Goal: Task Accomplishment & Management: Use online tool/utility

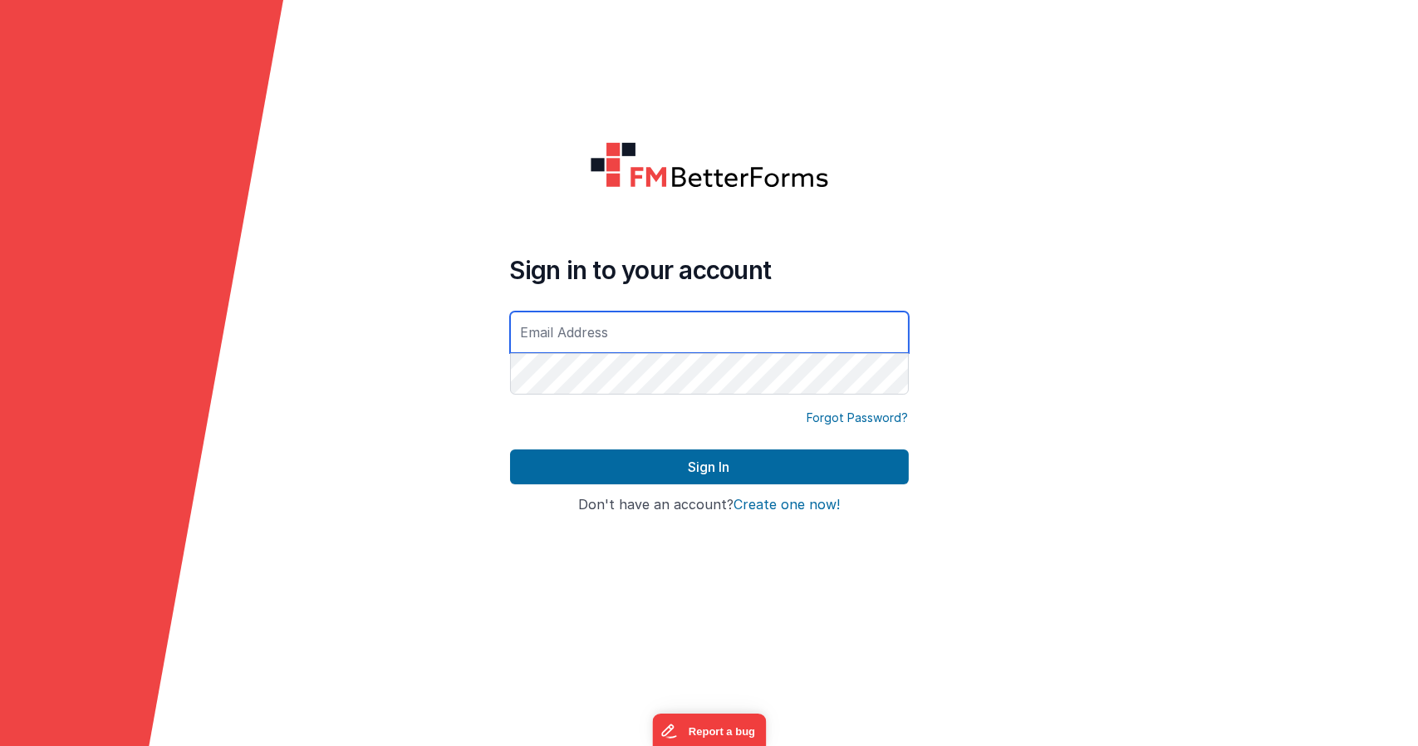
click at [556, 347] on input "text" at bounding box center [709, 333] width 399 height 42
click at [510, 449] on button "Sign In" at bounding box center [709, 466] width 399 height 35
type input "michaelzeliznak@gmail.com"
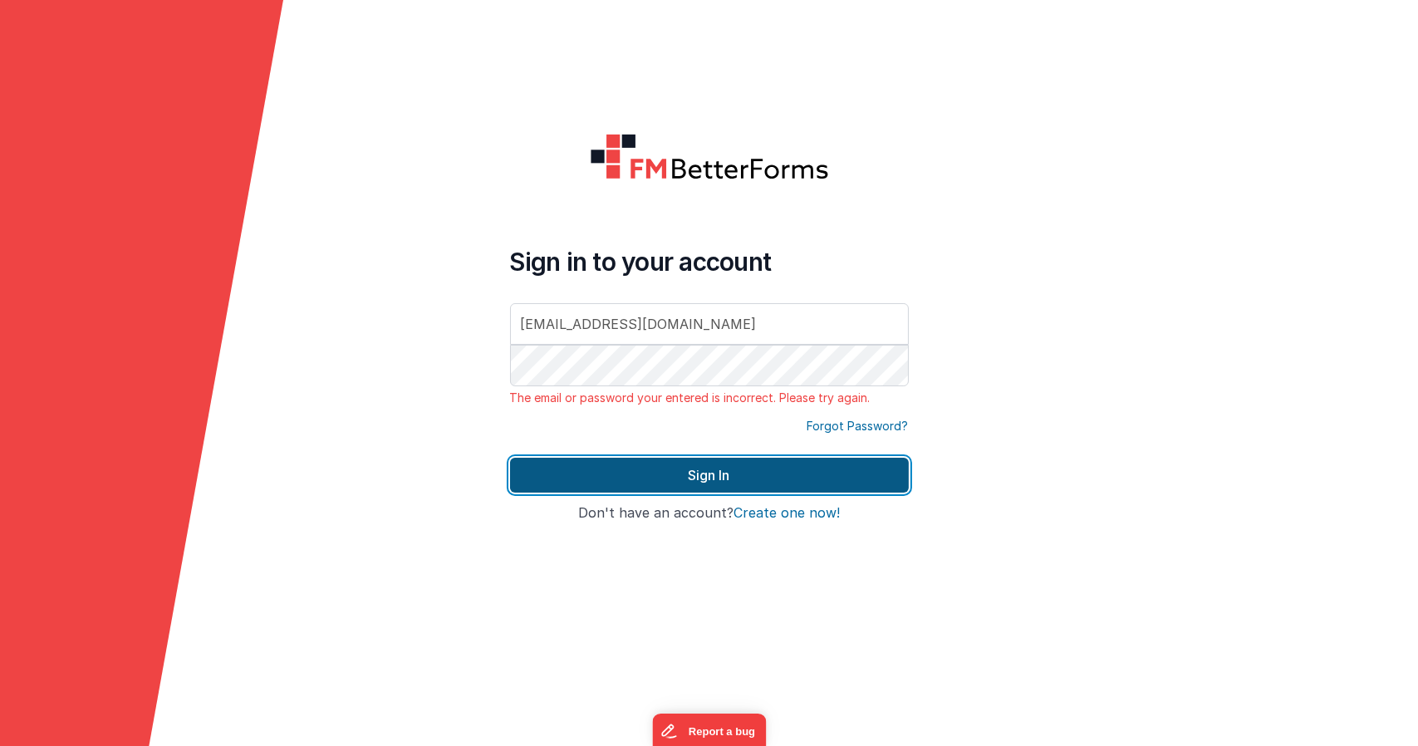
click at [643, 472] on button "Sign In" at bounding box center [709, 475] width 399 height 35
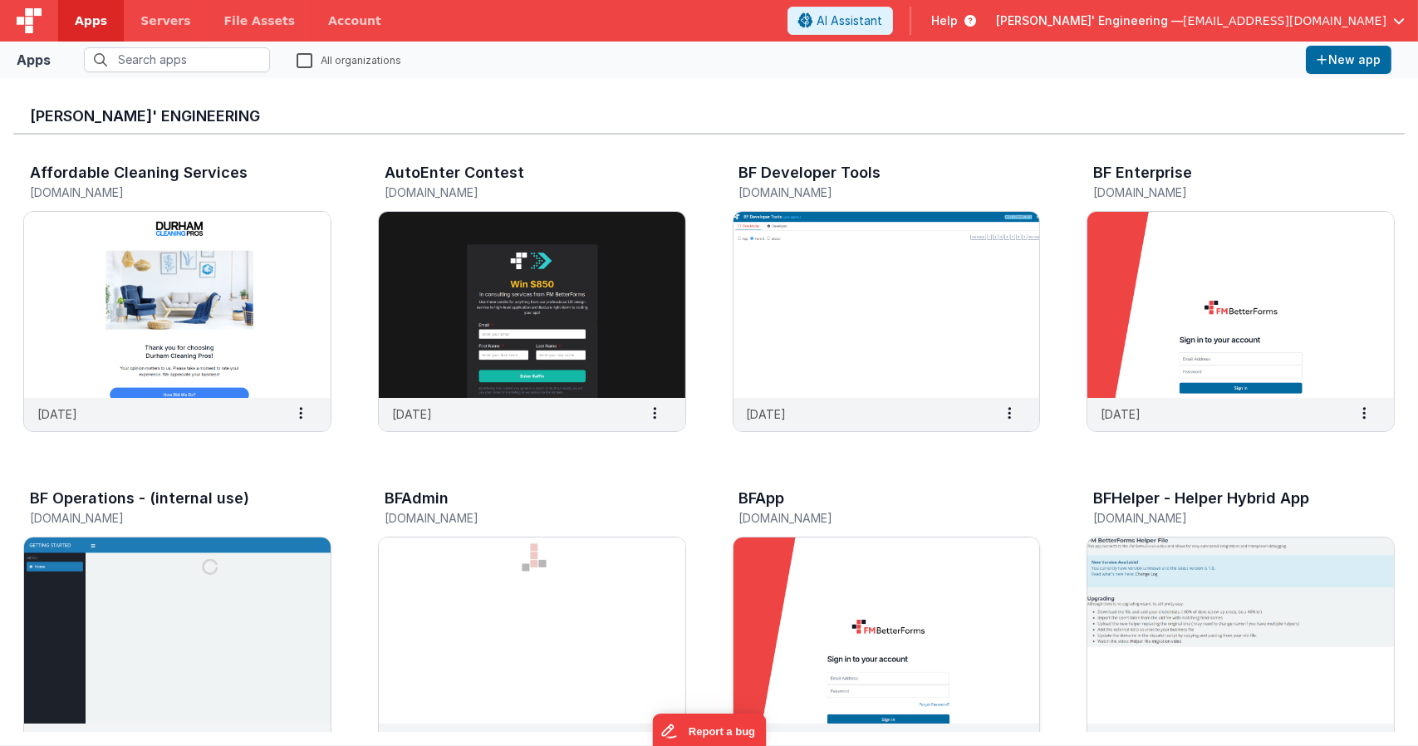
click at [857, 603] on img at bounding box center [887, 631] width 307 height 186
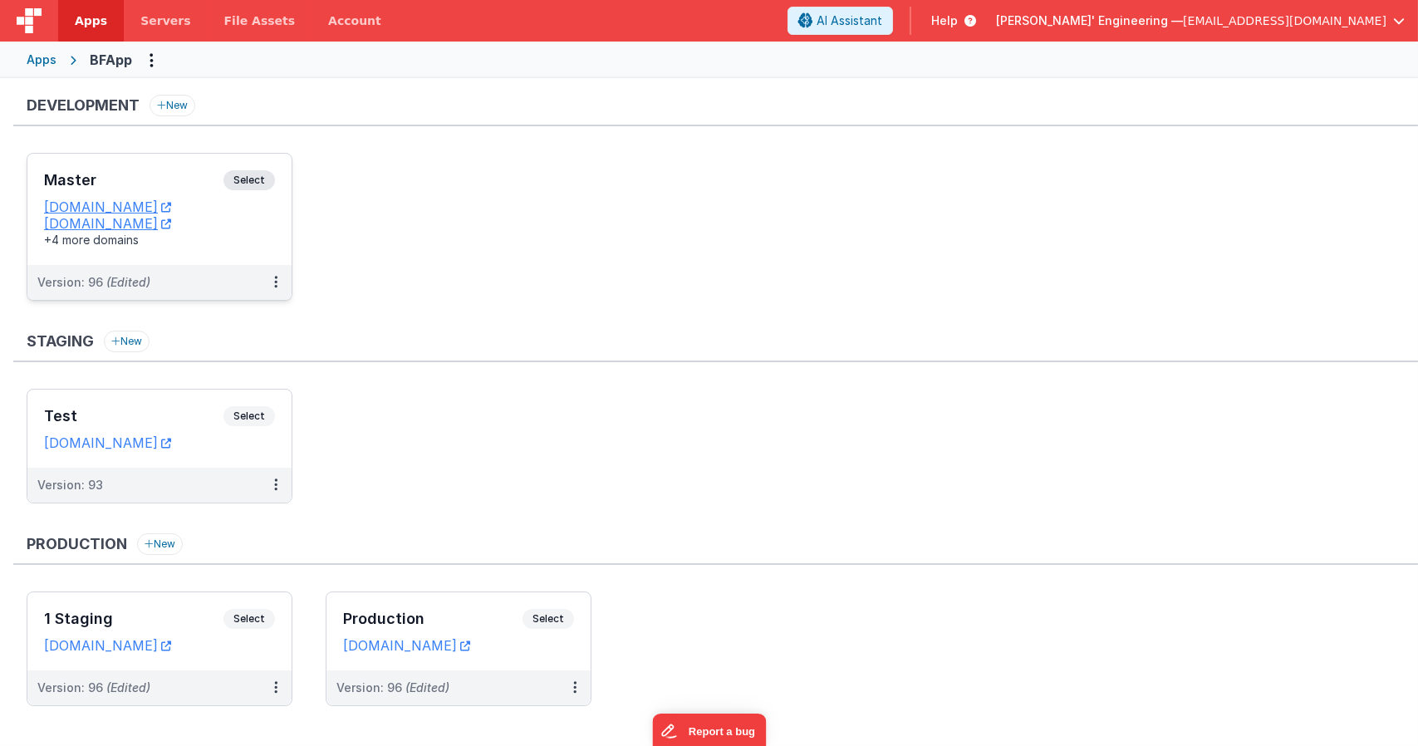
click at [245, 180] on span "Select" at bounding box center [249, 180] width 52 height 20
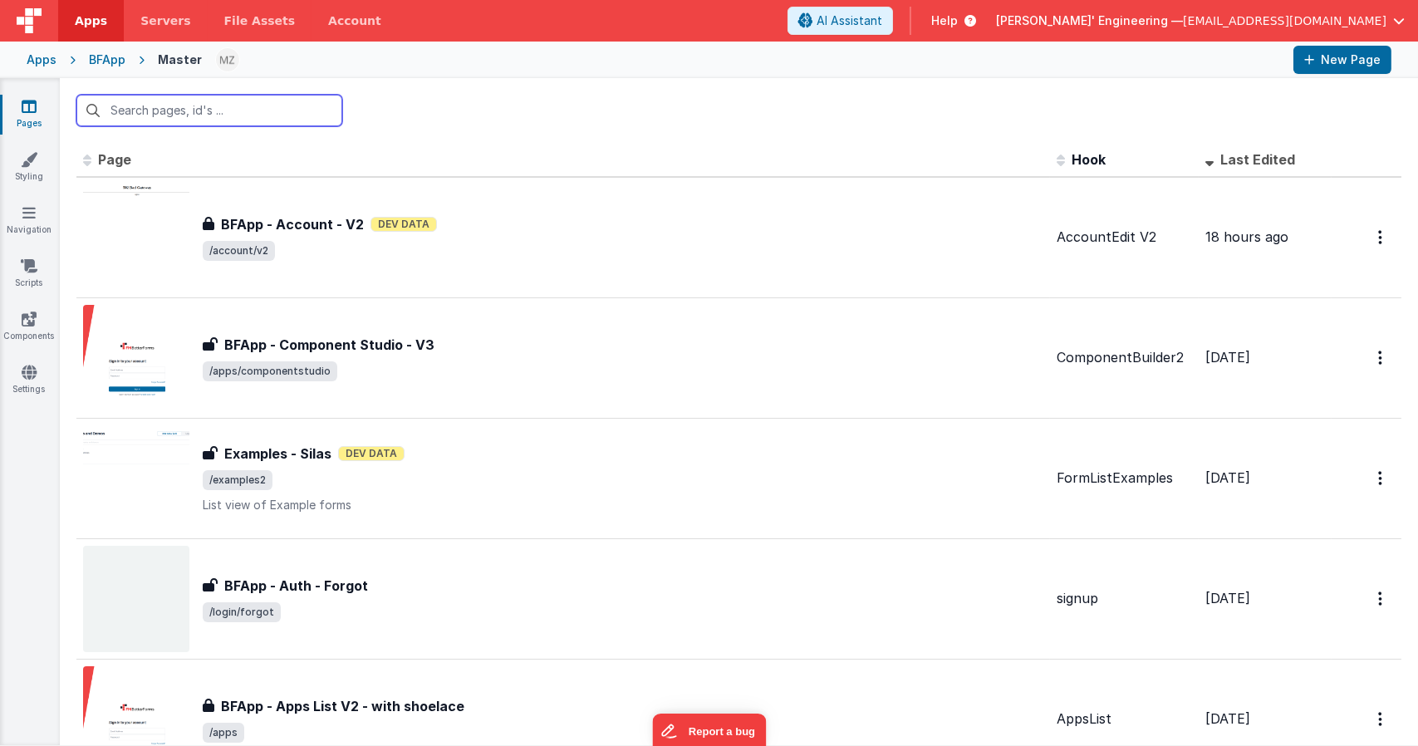
click at [268, 105] on input "text" at bounding box center [209, 111] width 266 height 32
click at [261, 123] on input "text" at bounding box center [209, 111] width 266 height 32
type input "gui"
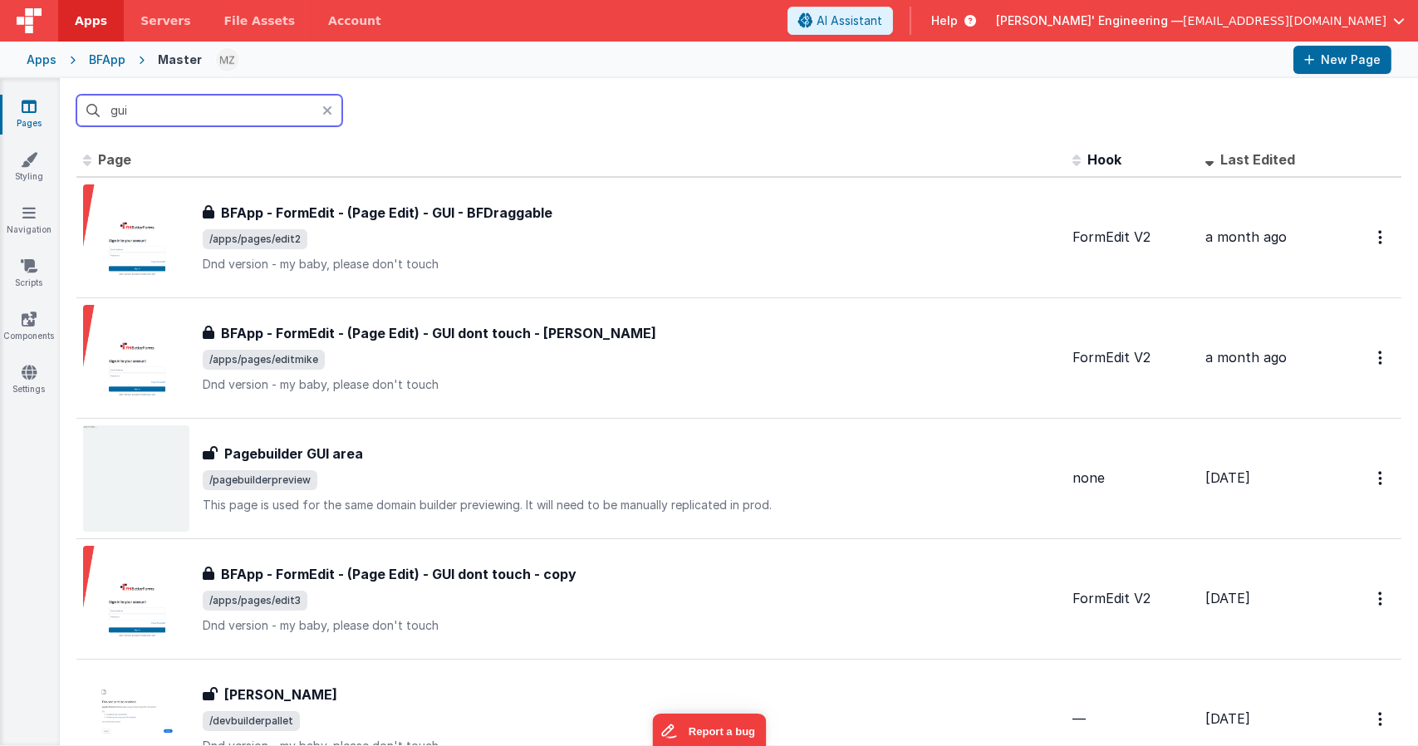
type input "gui"
click at [103, 55] on div "BFApp" at bounding box center [107, 60] width 37 height 17
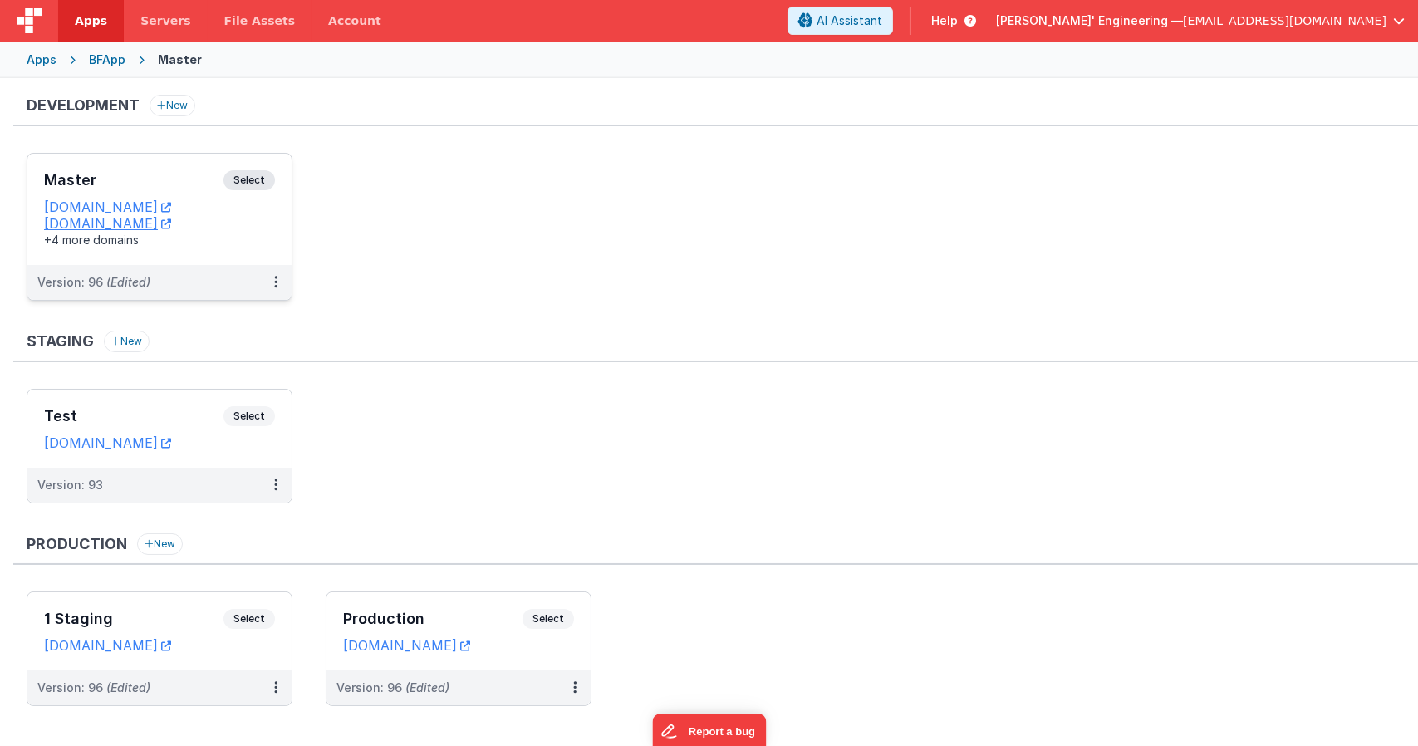
click at [249, 171] on span "Select" at bounding box center [249, 180] width 52 height 20
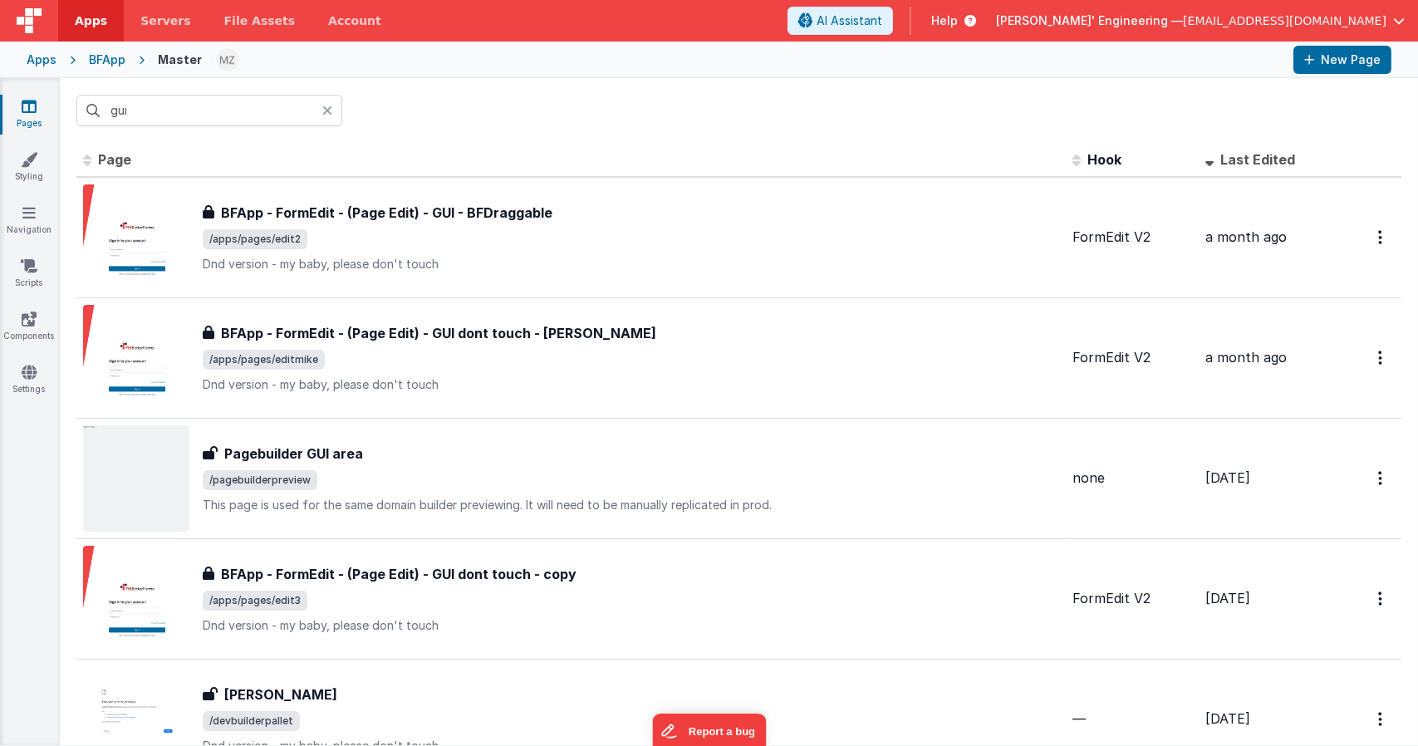
click at [331, 107] on icon at bounding box center [327, 110] width 10 height 13
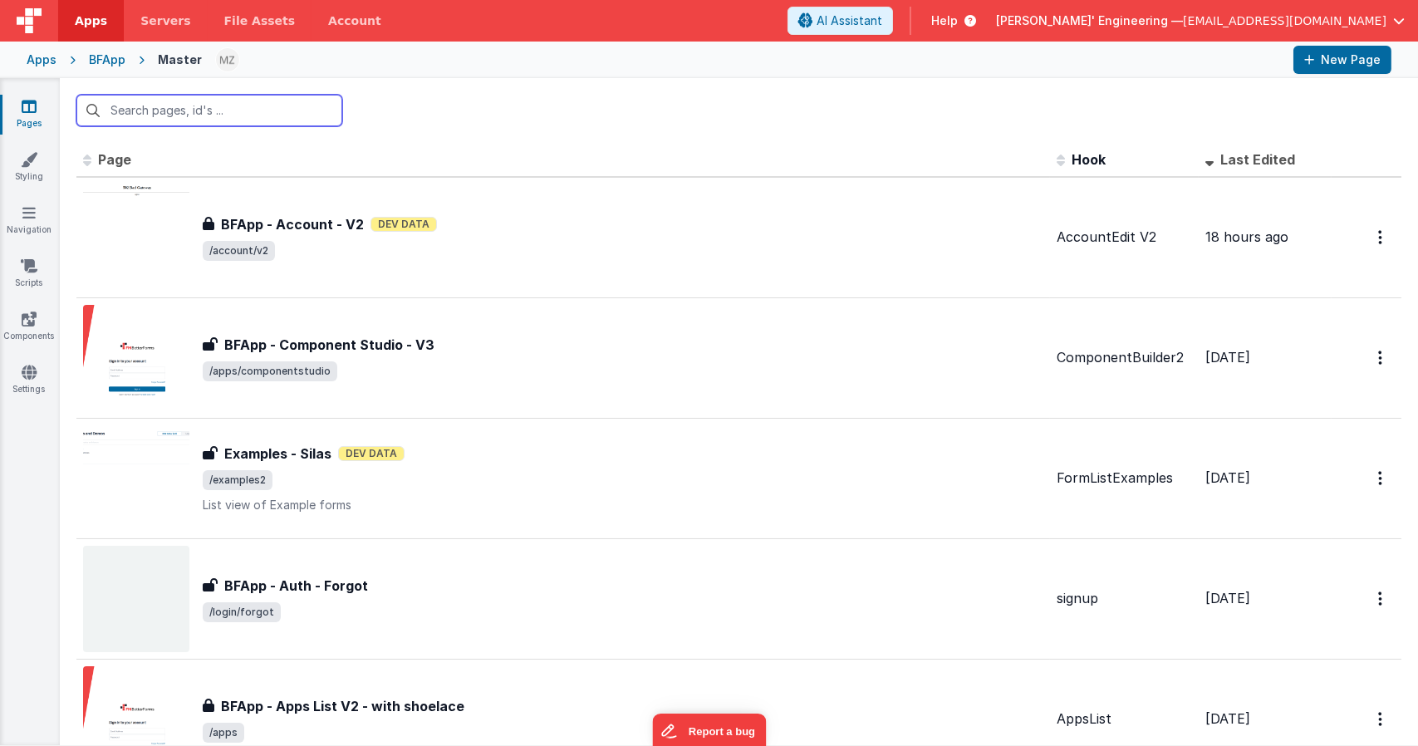
click at [276, 110] on input "text" at bounding box center [209, 111] width 266 height 32
click at [223, 104] on input "page edit" at bounding box center [209, 111] width 266 height 32
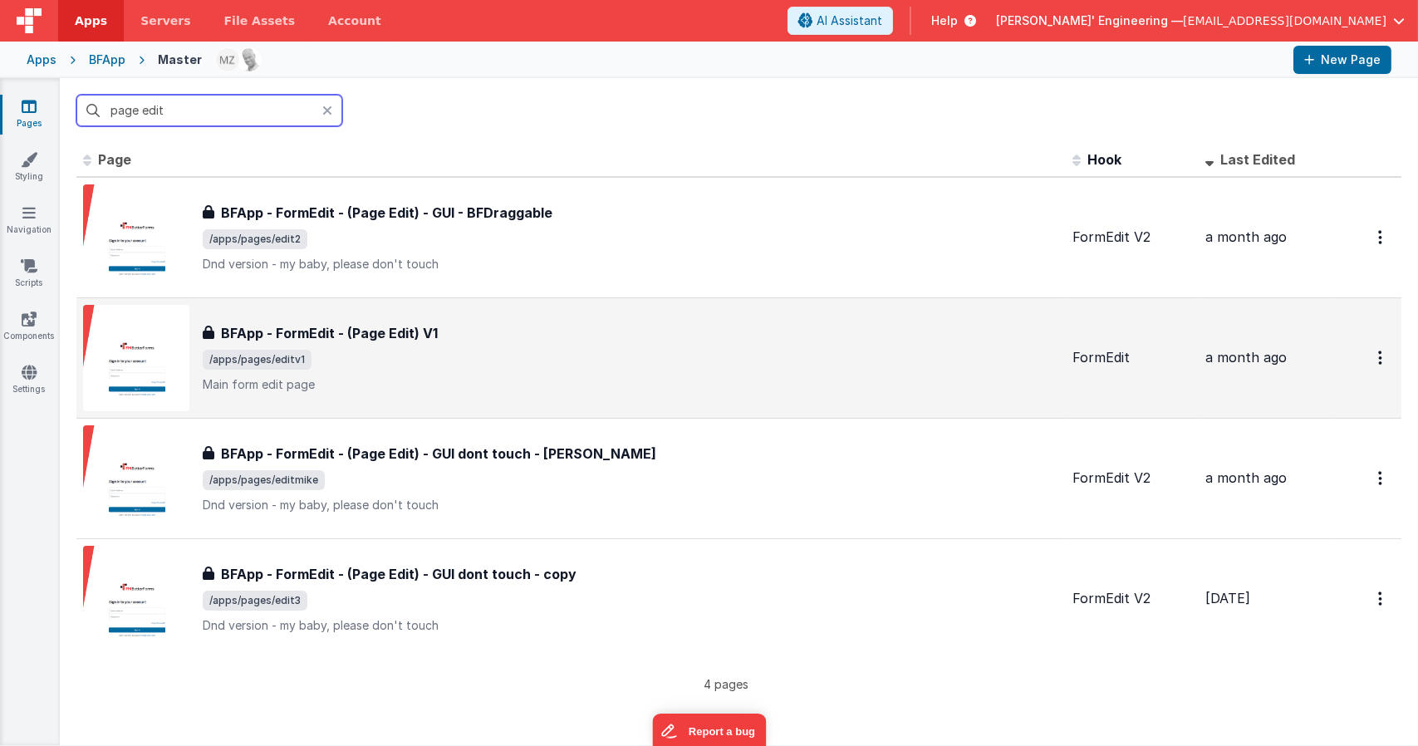
type input "page edit"
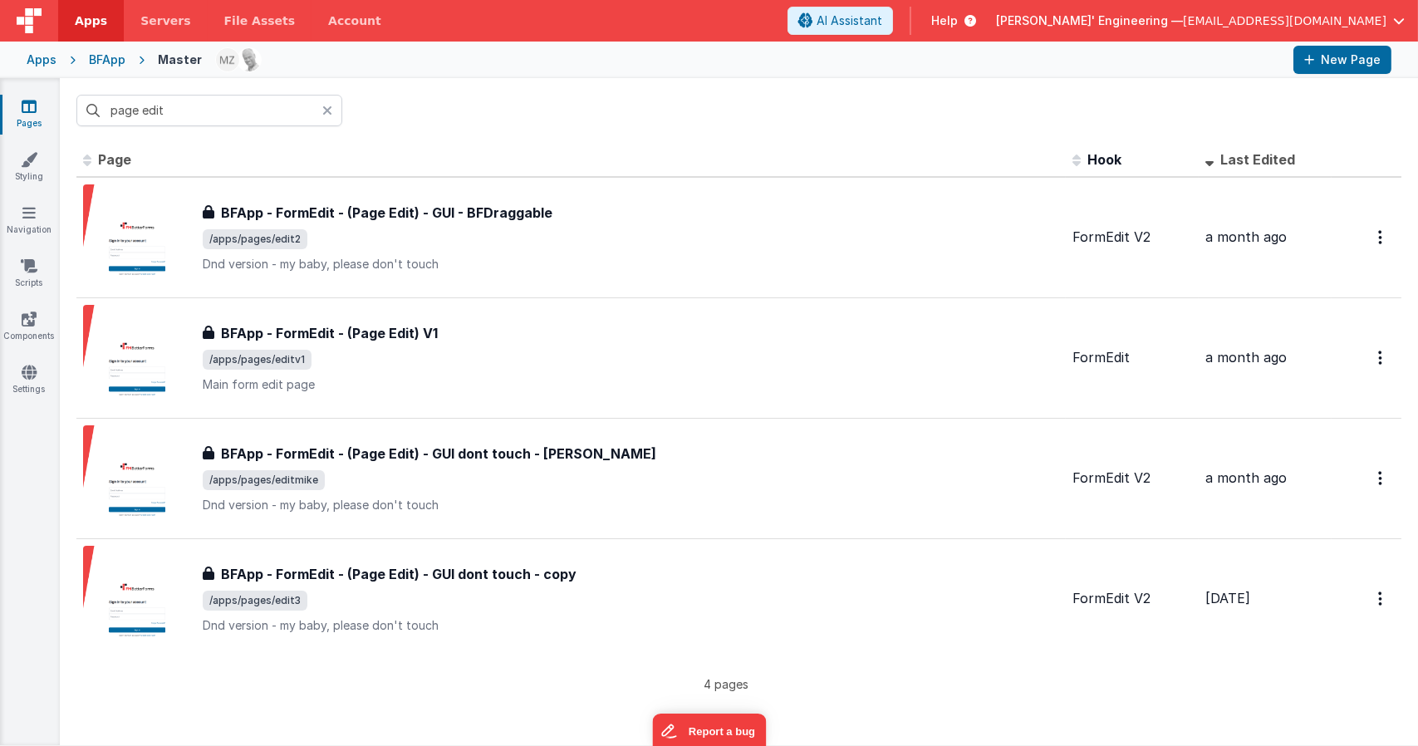
click at [323, 110] on icon at bounding box center [327, 110] width 10 height 13
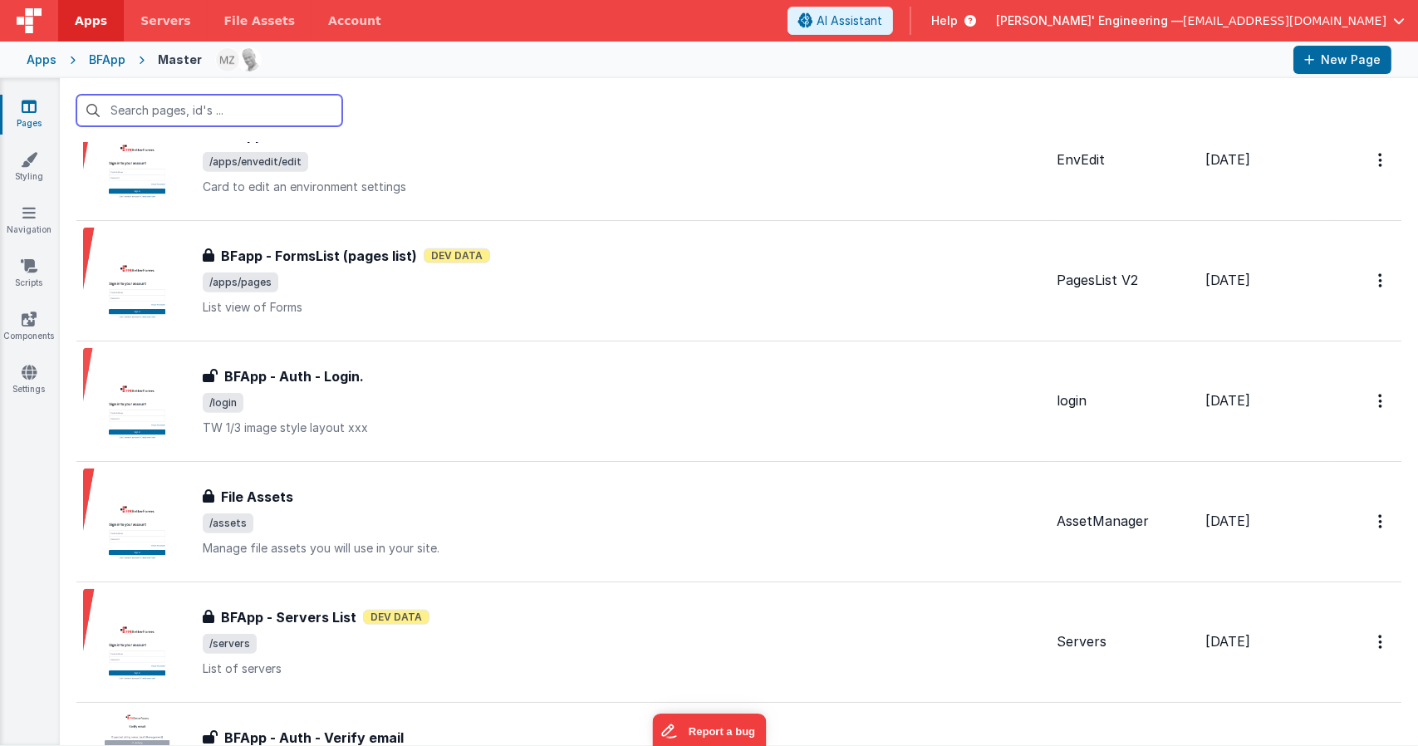
scroll to position [3694, 0]
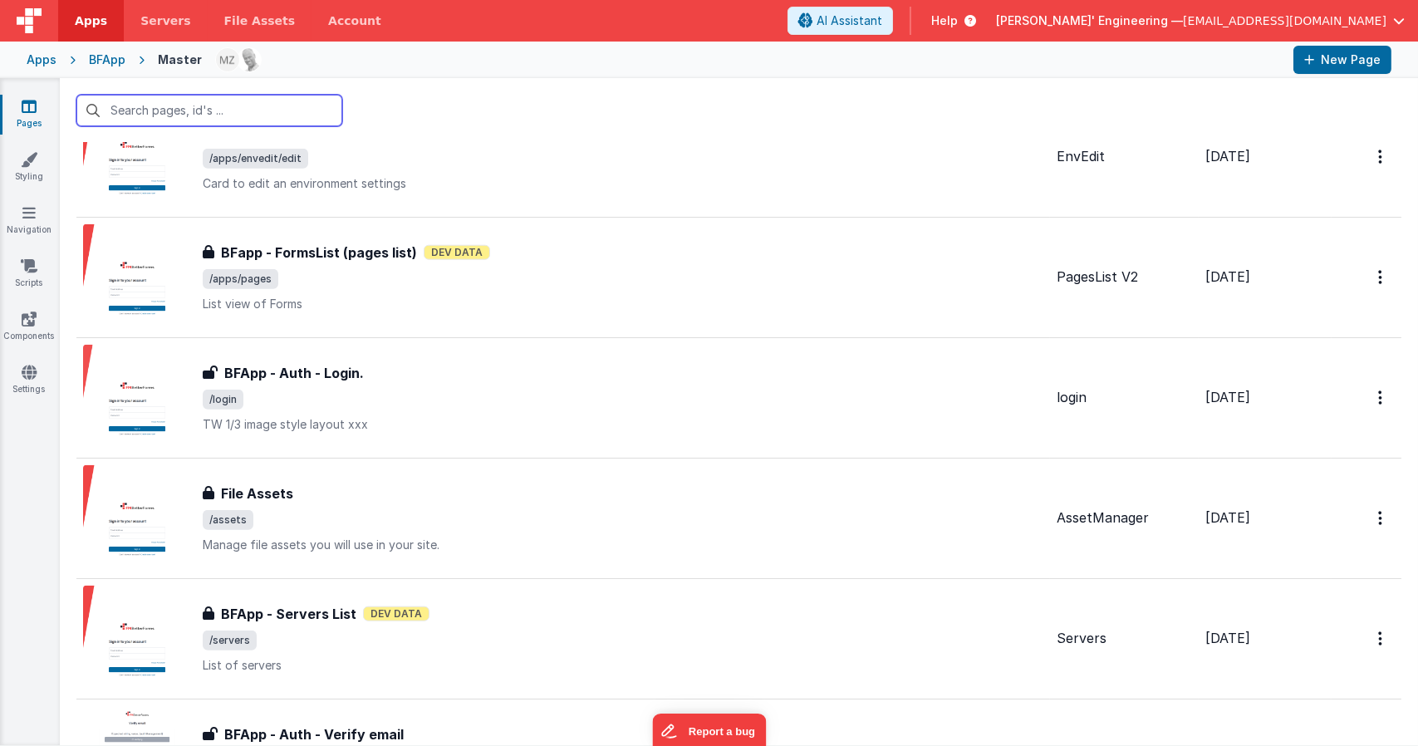
click at [203, 110] on input "text" at bounding box center [209, 111] width 266 height 32
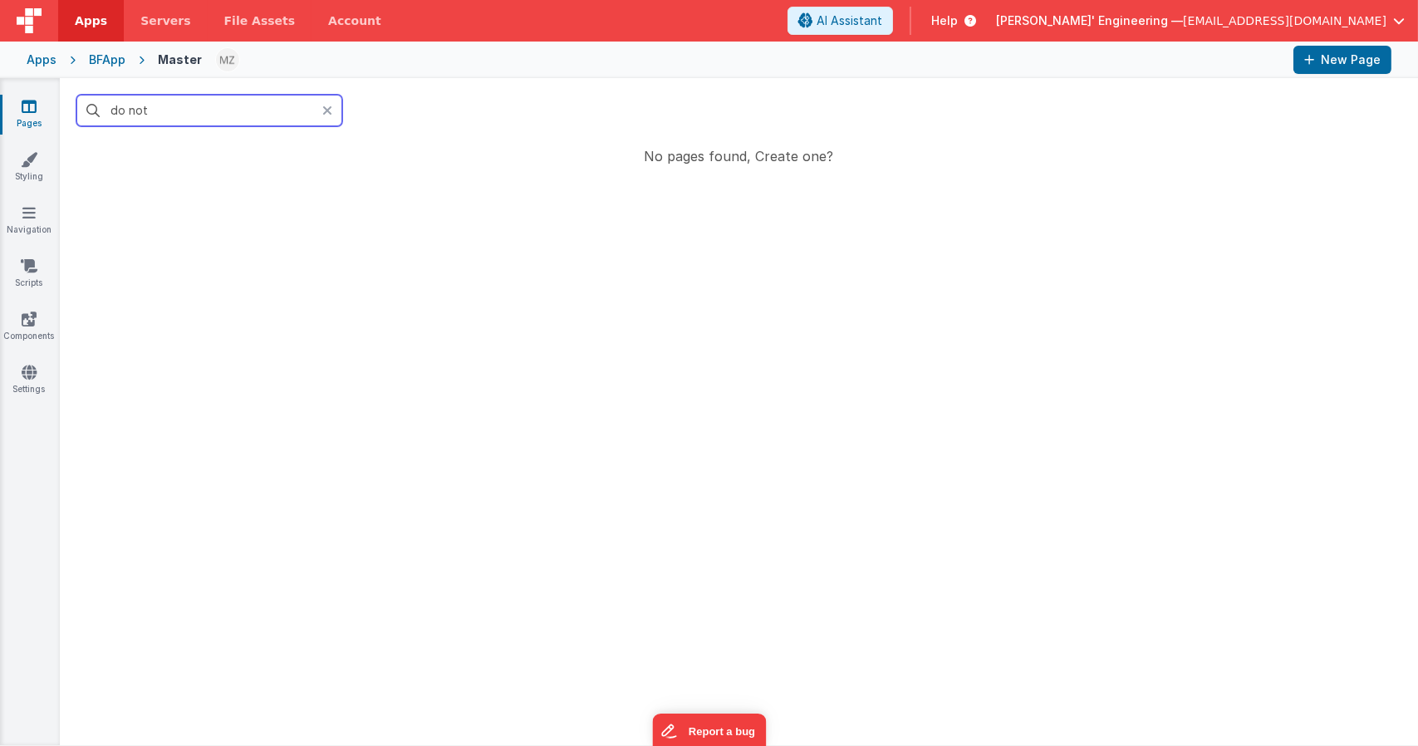
scroll to position [0, 0]
type input "do"
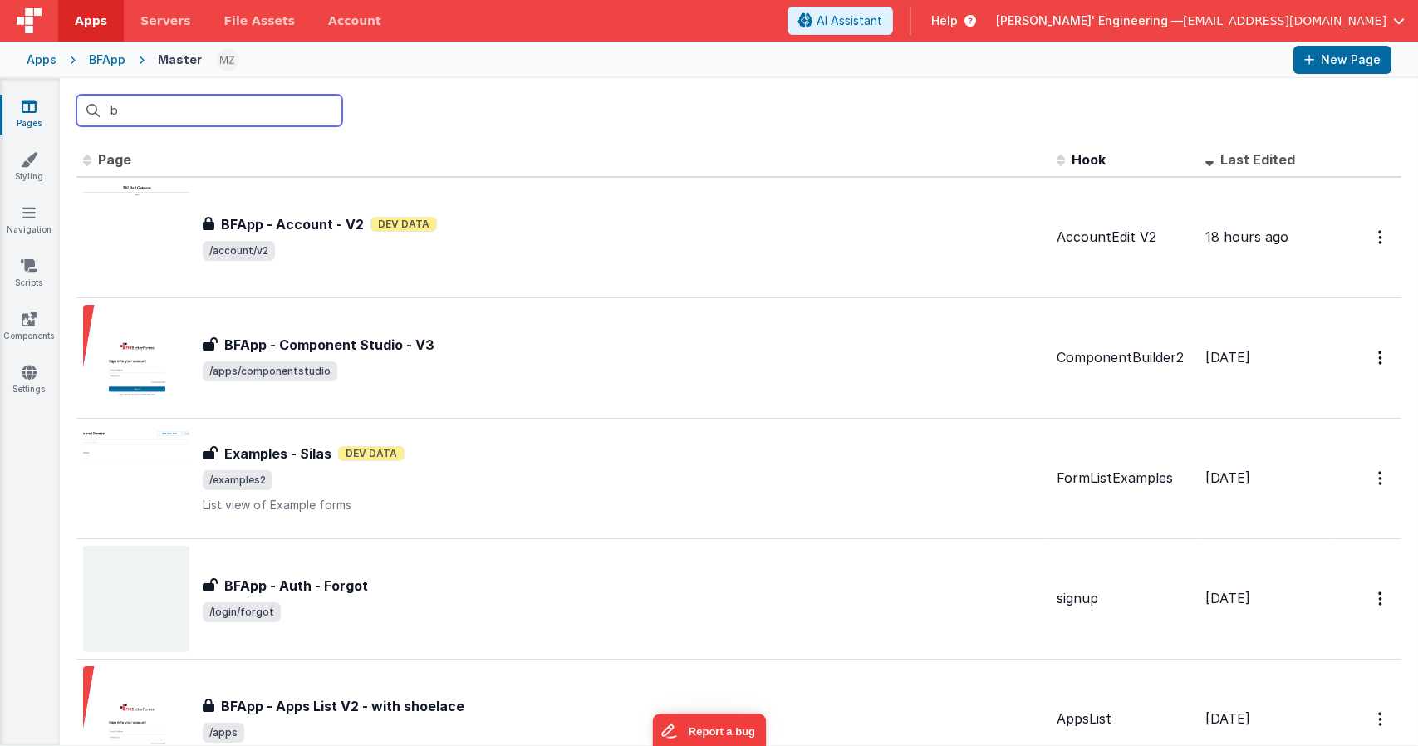
type input "bf"
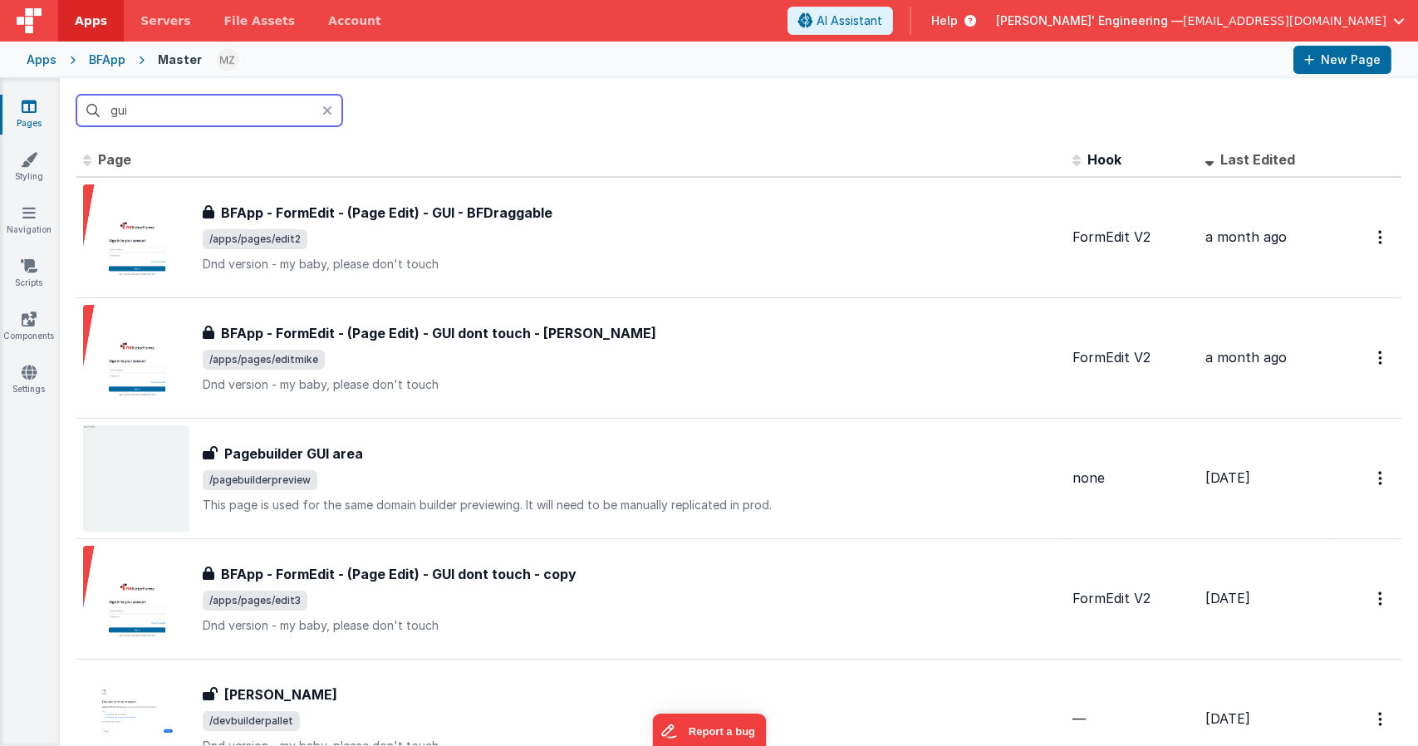
type input "gui"
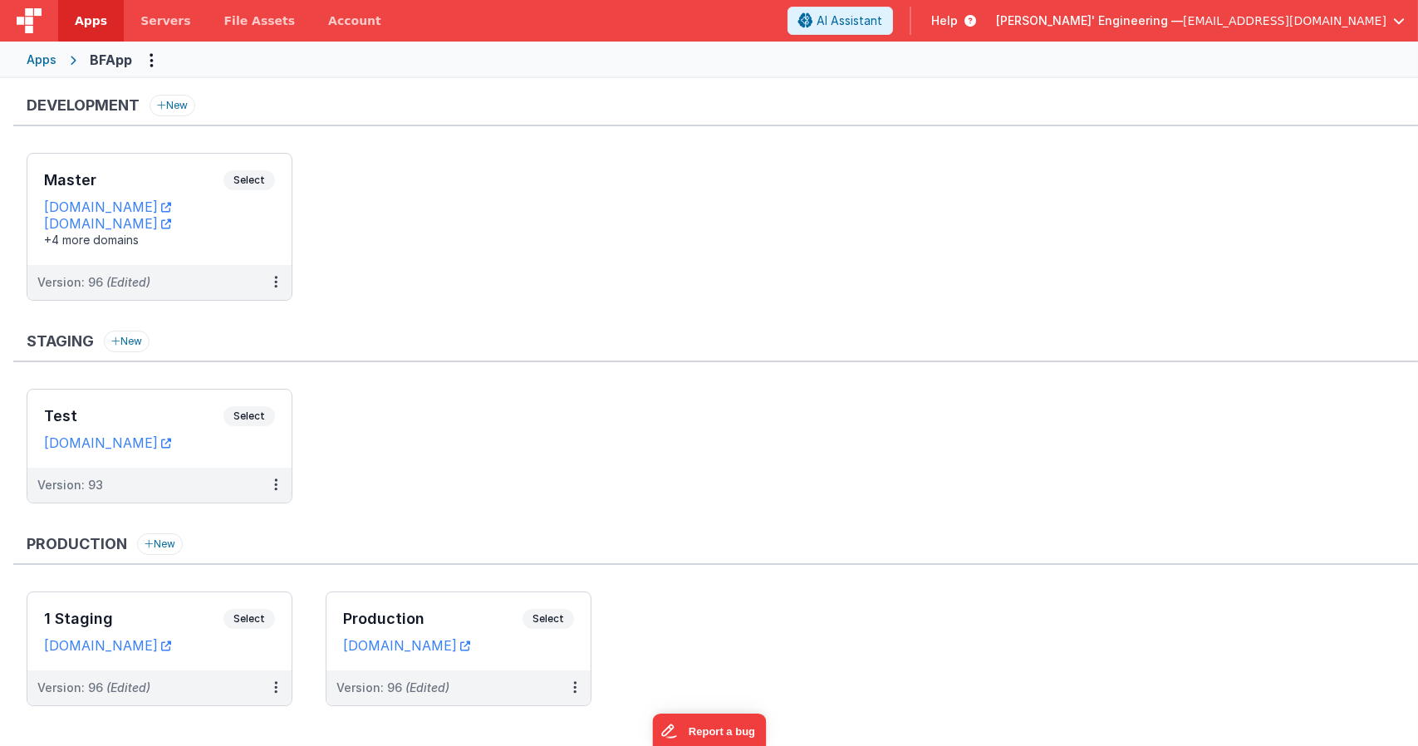
click at [69, 32] on link "Apps" at bounding box center [91, 21] width 66 height 42
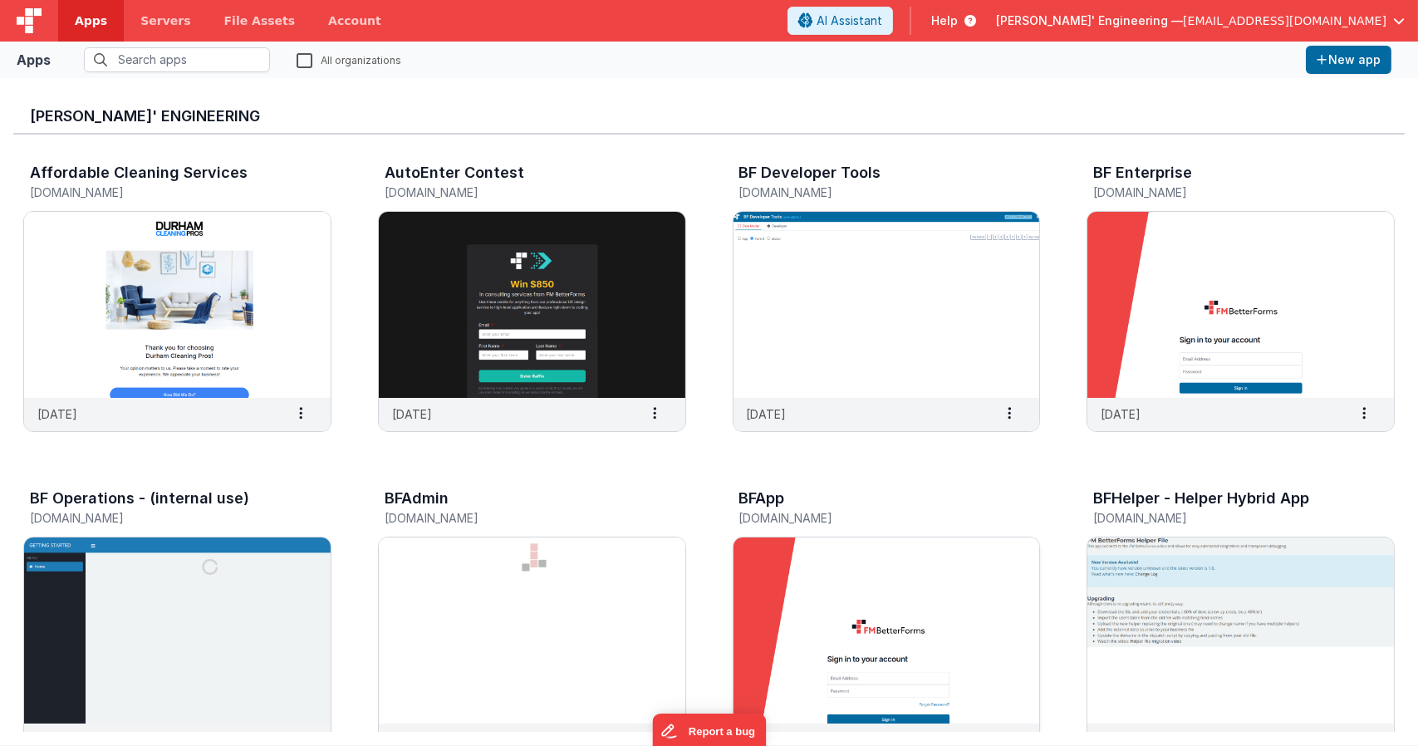
click at [843, 607] on img at bounding box center [887, 631] width 307 height 186
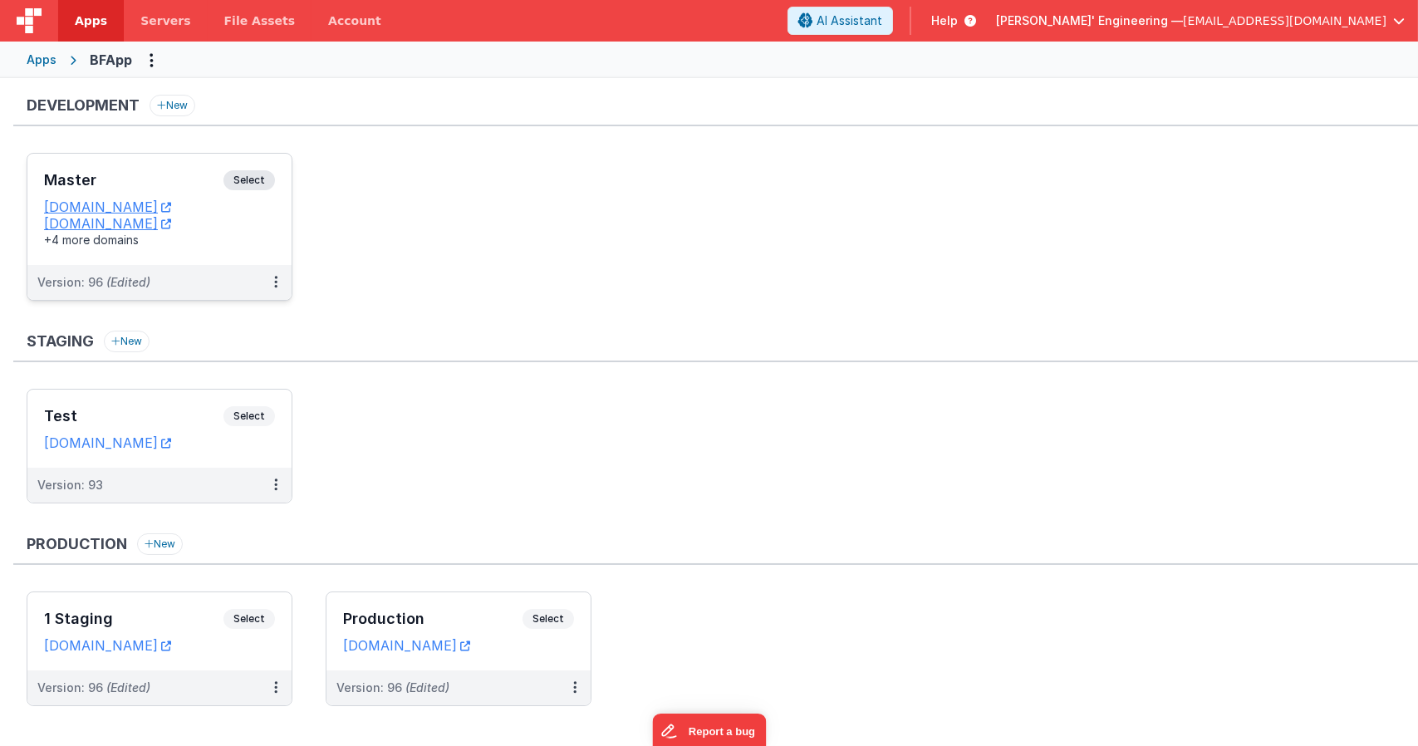
click at [255, 178] on span "Select" at bounding box center [249, 180] width 52 height 20
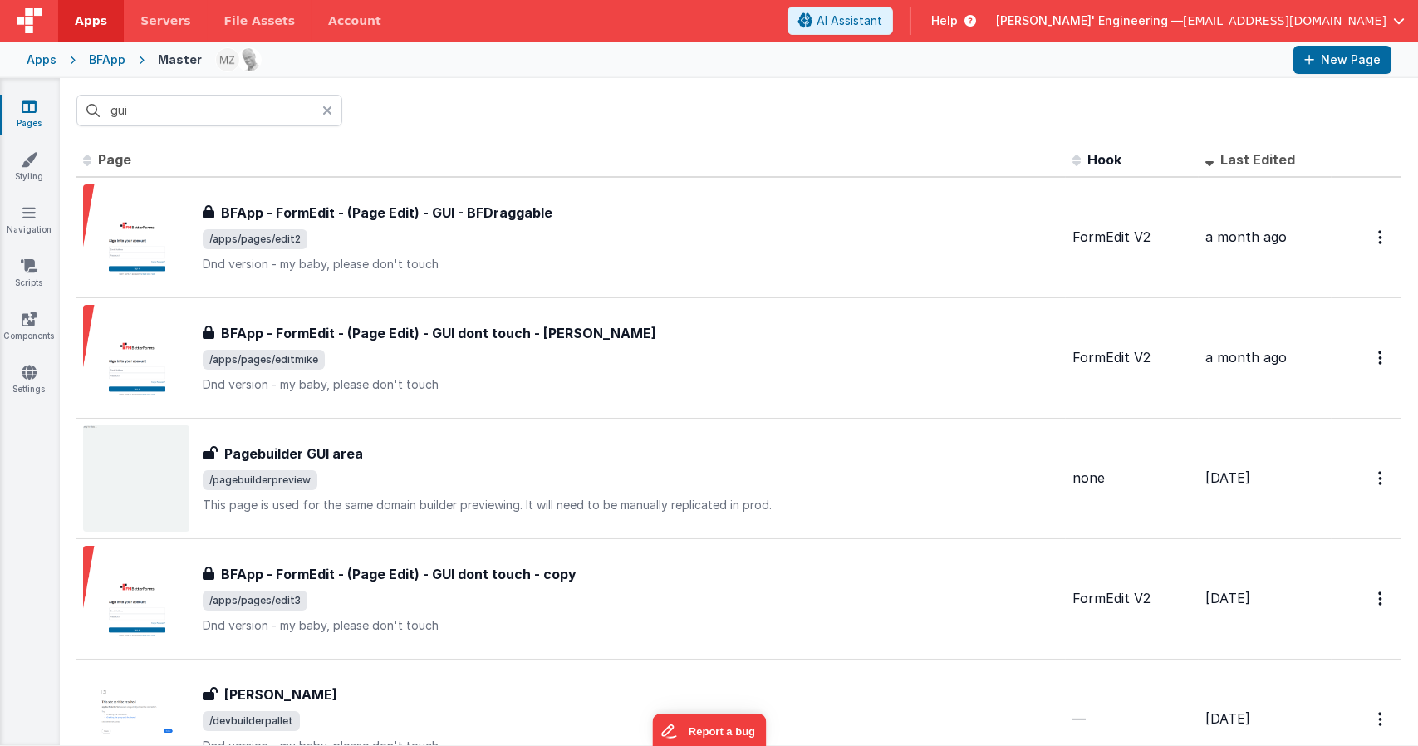
click at [328, 110] on icon at bounding box center [327, 110] width 10 height 13
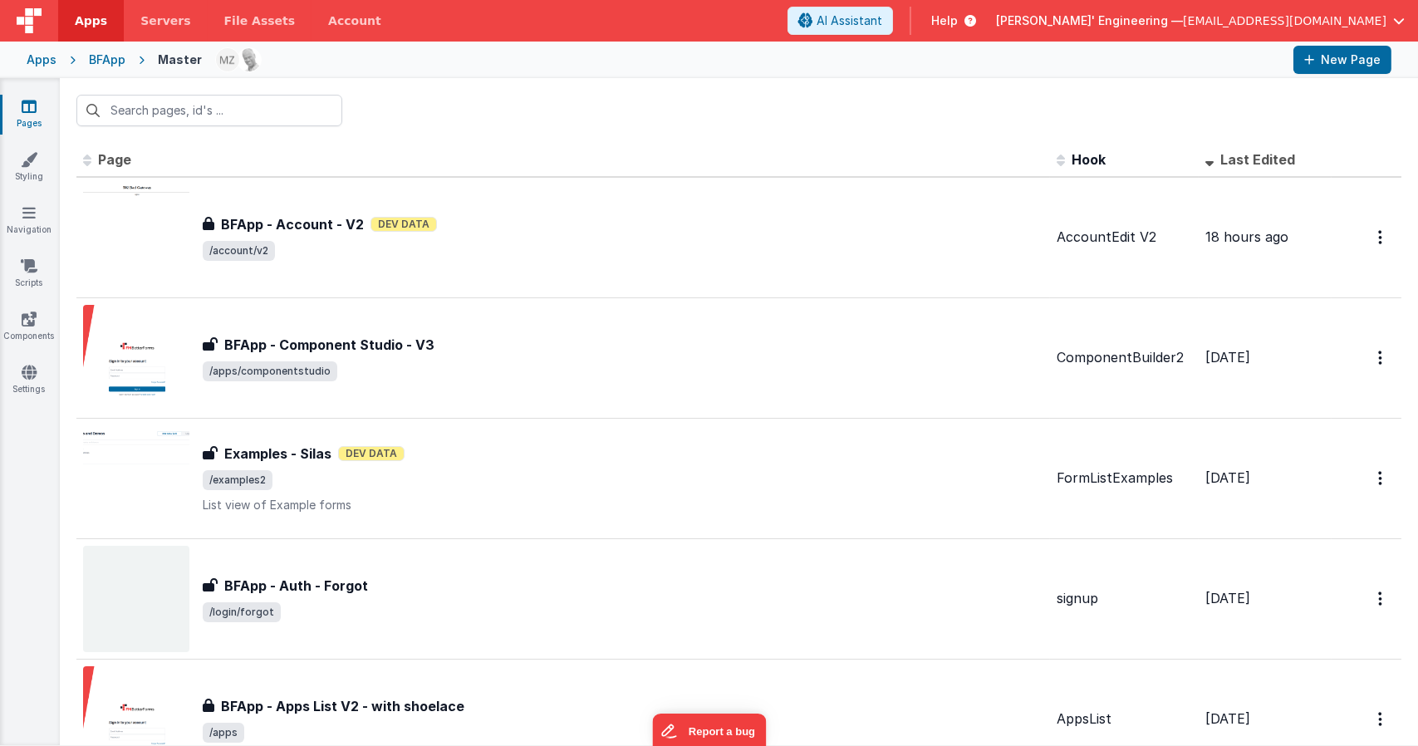
click at [1248, 147] on th "Last Edited" at bounding box center [1265, 160] width 133 height 33
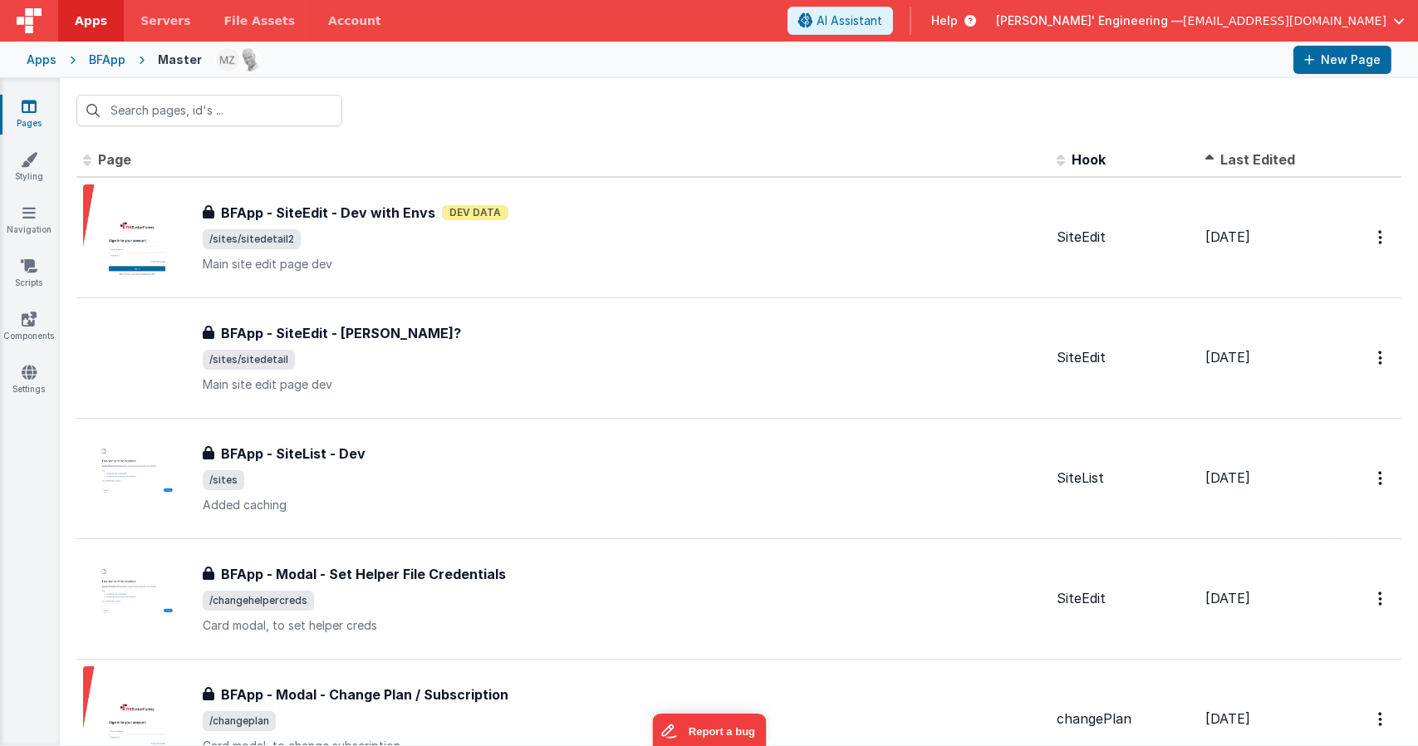
click at [1249, 152] on span "Last Edited" at bounding box center [1257, 159] width 75 height 17
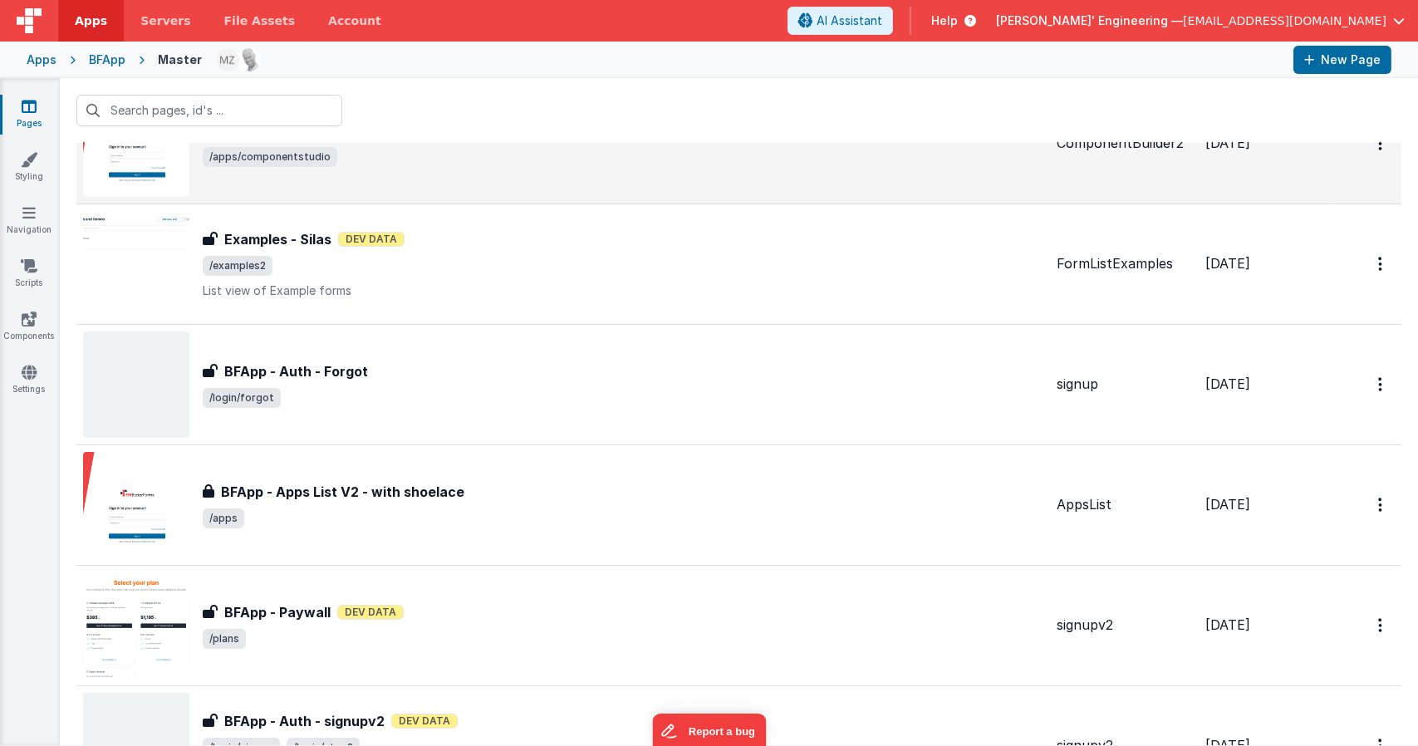
scroll to position [557, 0]
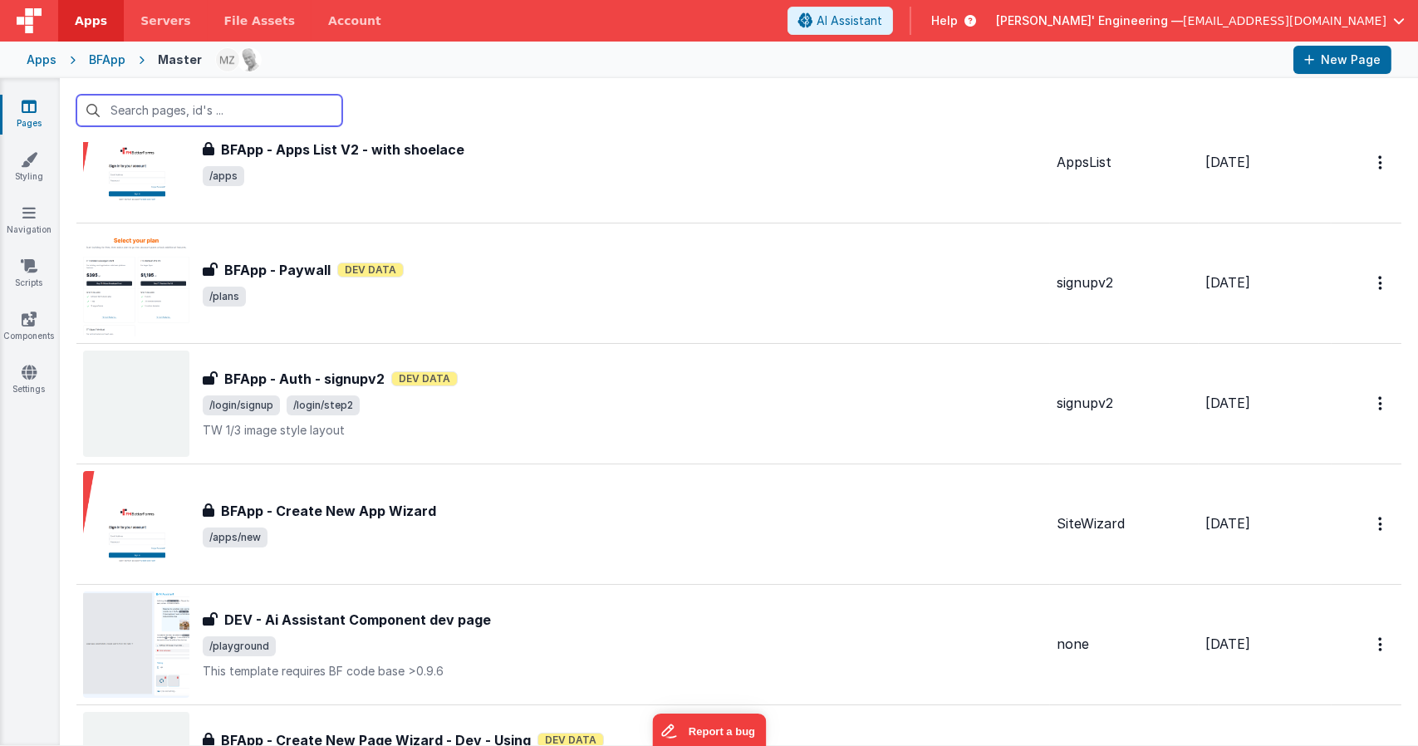
click at [270, 109] on input "text" at bounding box center [209, 111] width 266 height 32
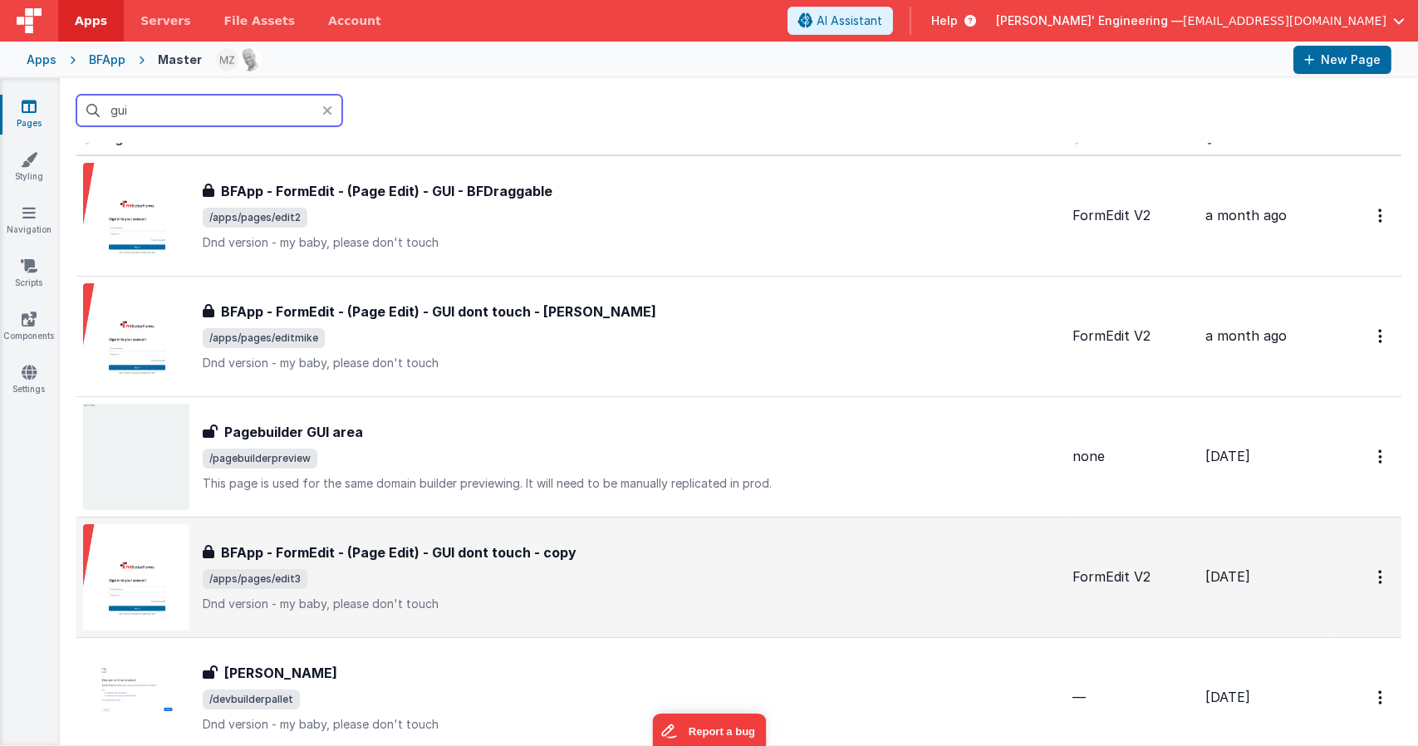
scroll to position [0, 0]
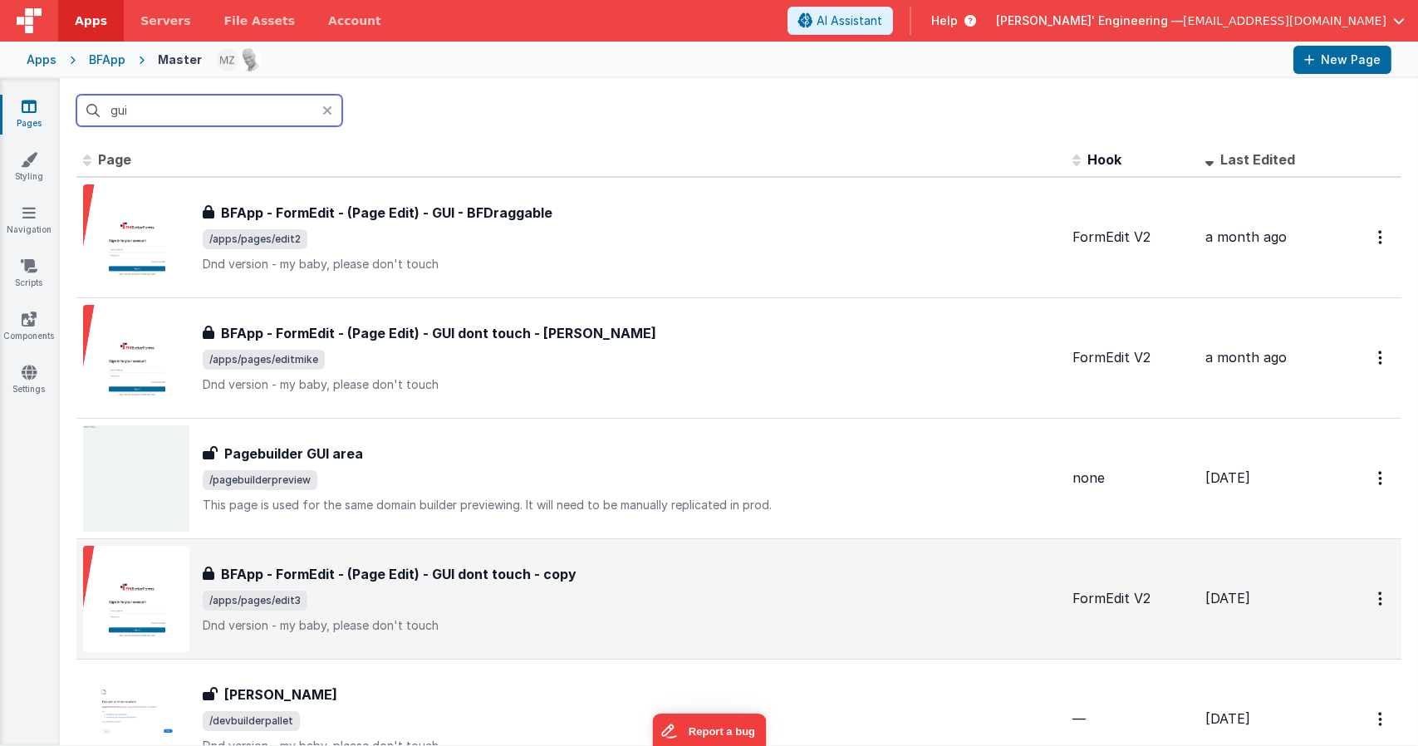
type input "gui"
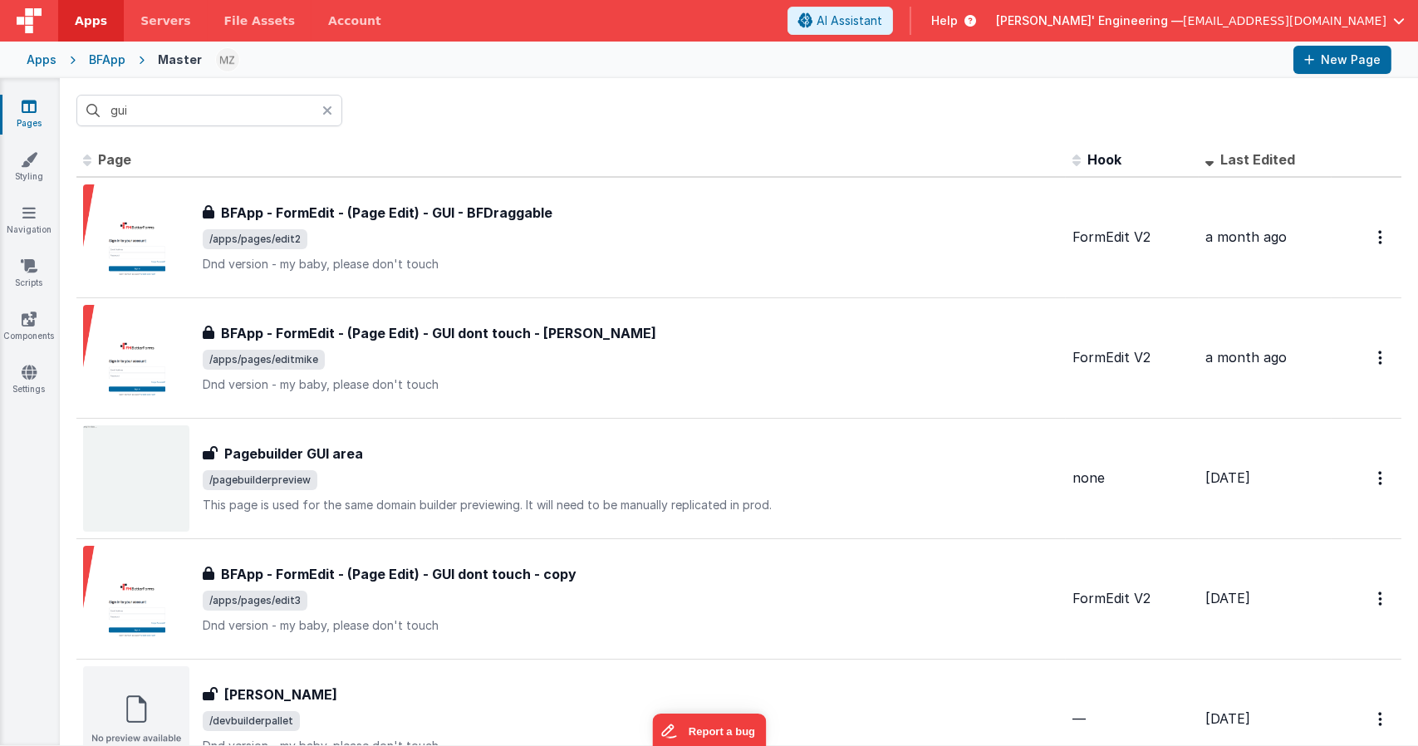
click at [328, 110] on icon at bounding box center [327, 110] width 10 height 13
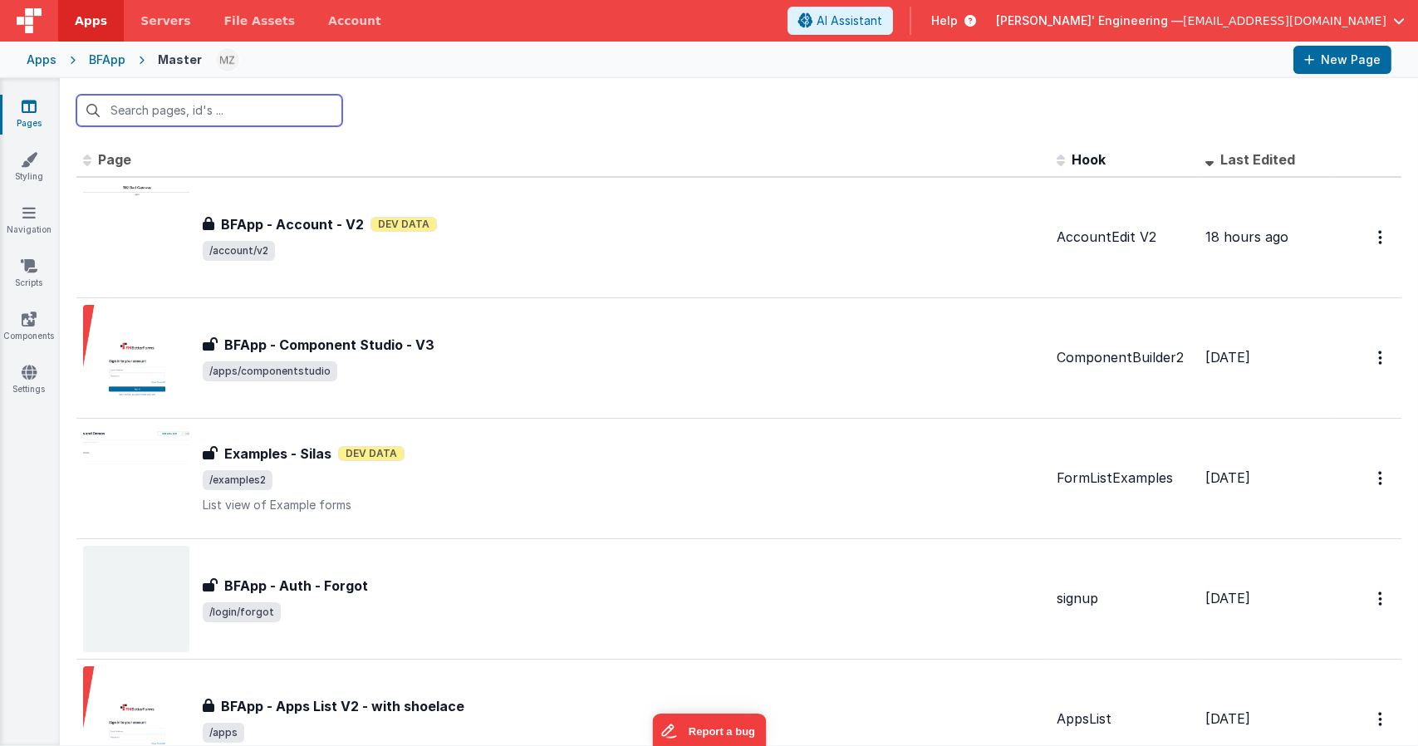
click at [253, 112] on input "text" at bounding box center [209, 111] width 266 height 32
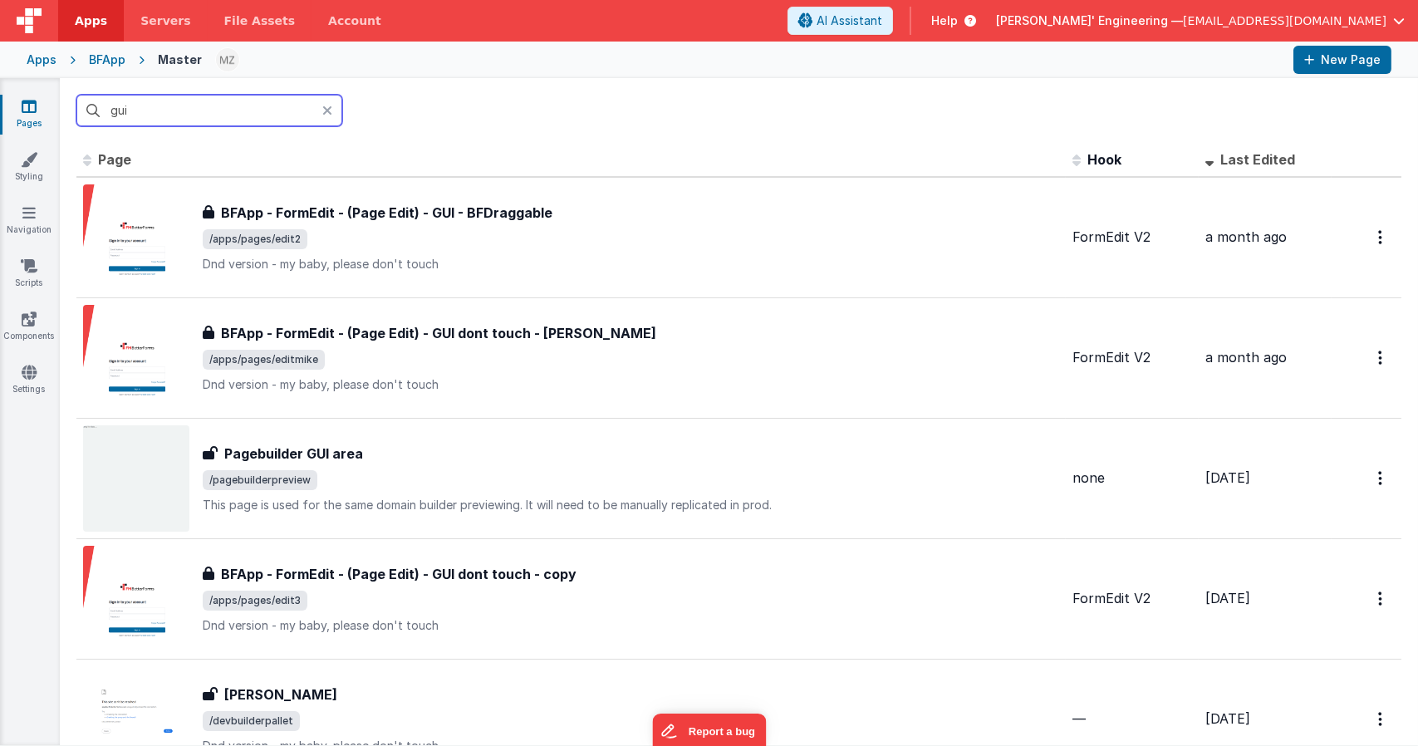
type input "gui"
click at [335, 106] on div at bounding box center [332, 111] width 20 height 32
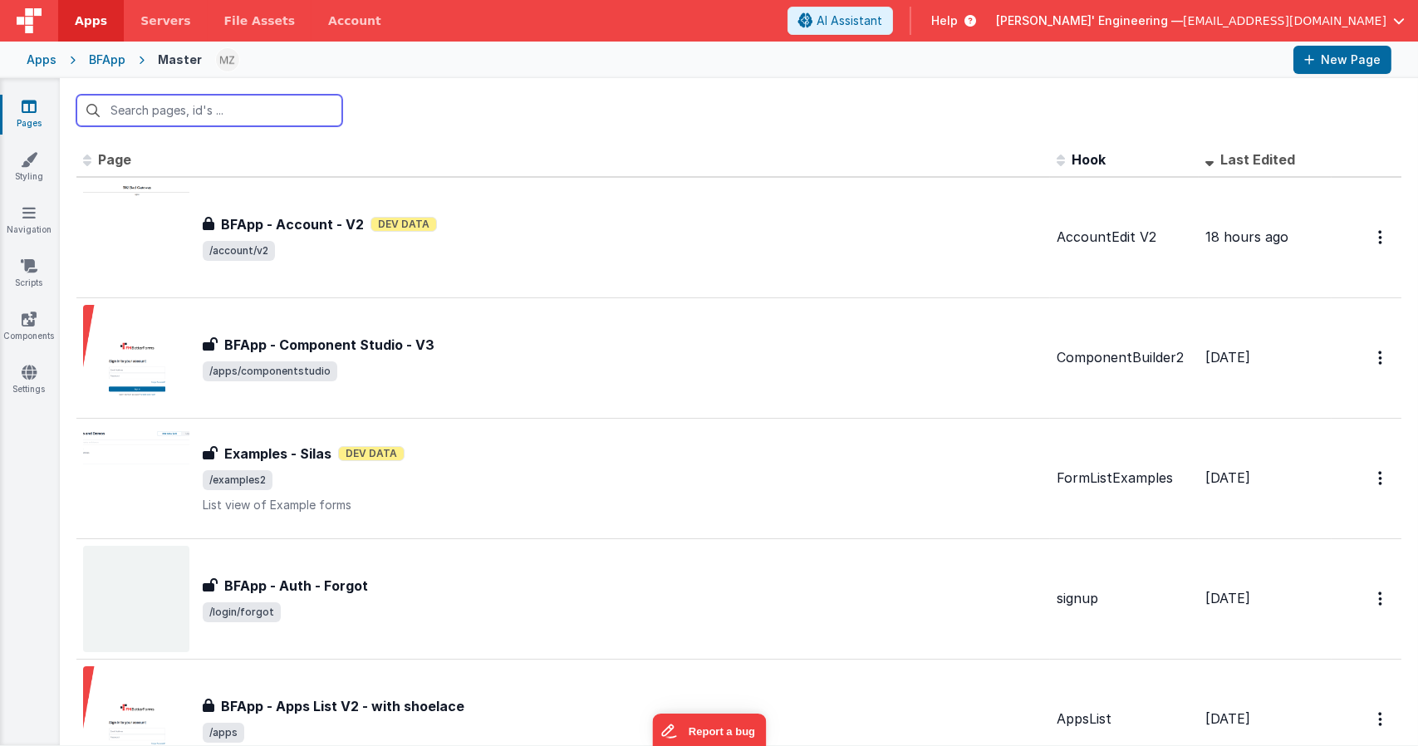
click at [298, 107] on input "text" at bounding box center [209, 111] width 266 height 32
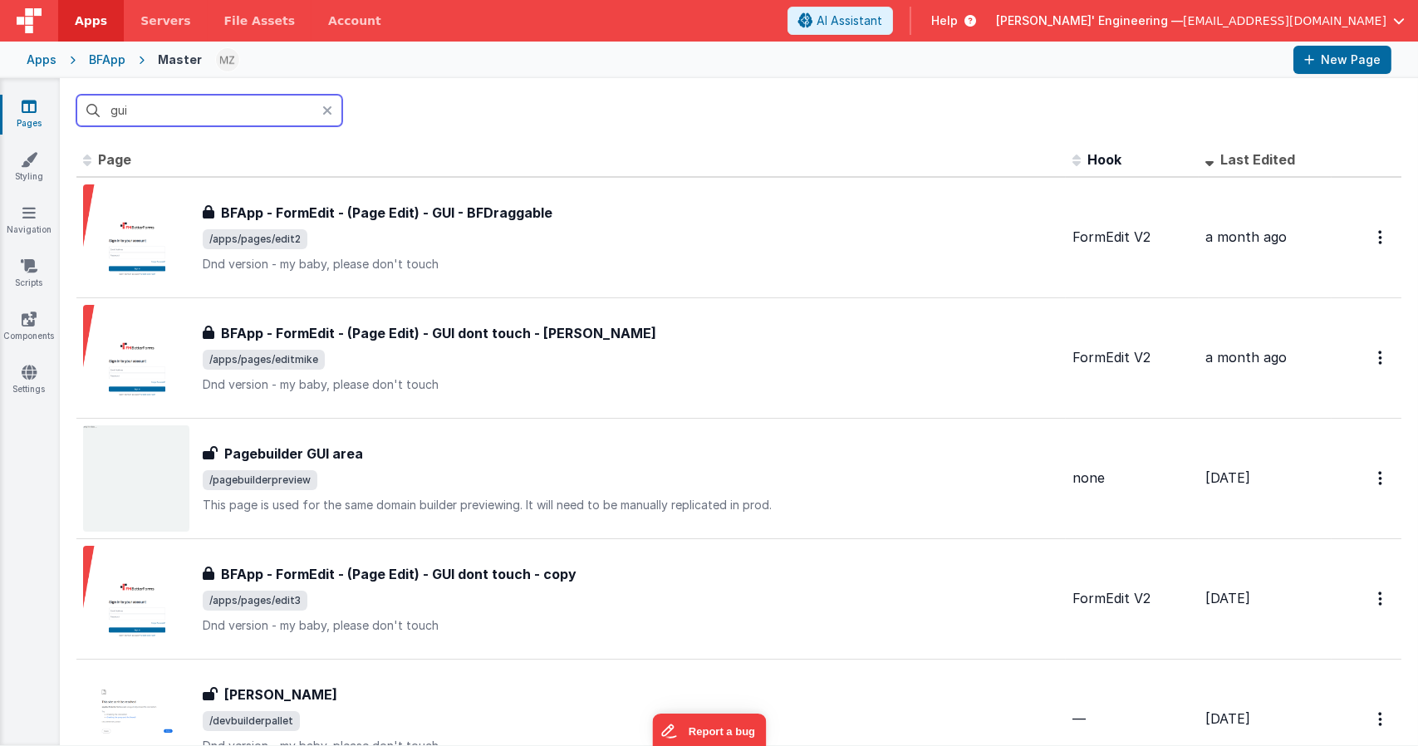
type input "gui"
click at [83, 66] on div "Apps BFApp Master New Page" at bounding box center [709, 60] width 1418 height 37
click at [97, 65] on div "BFApp" at bounding box center [107, 60] width 37 height 17
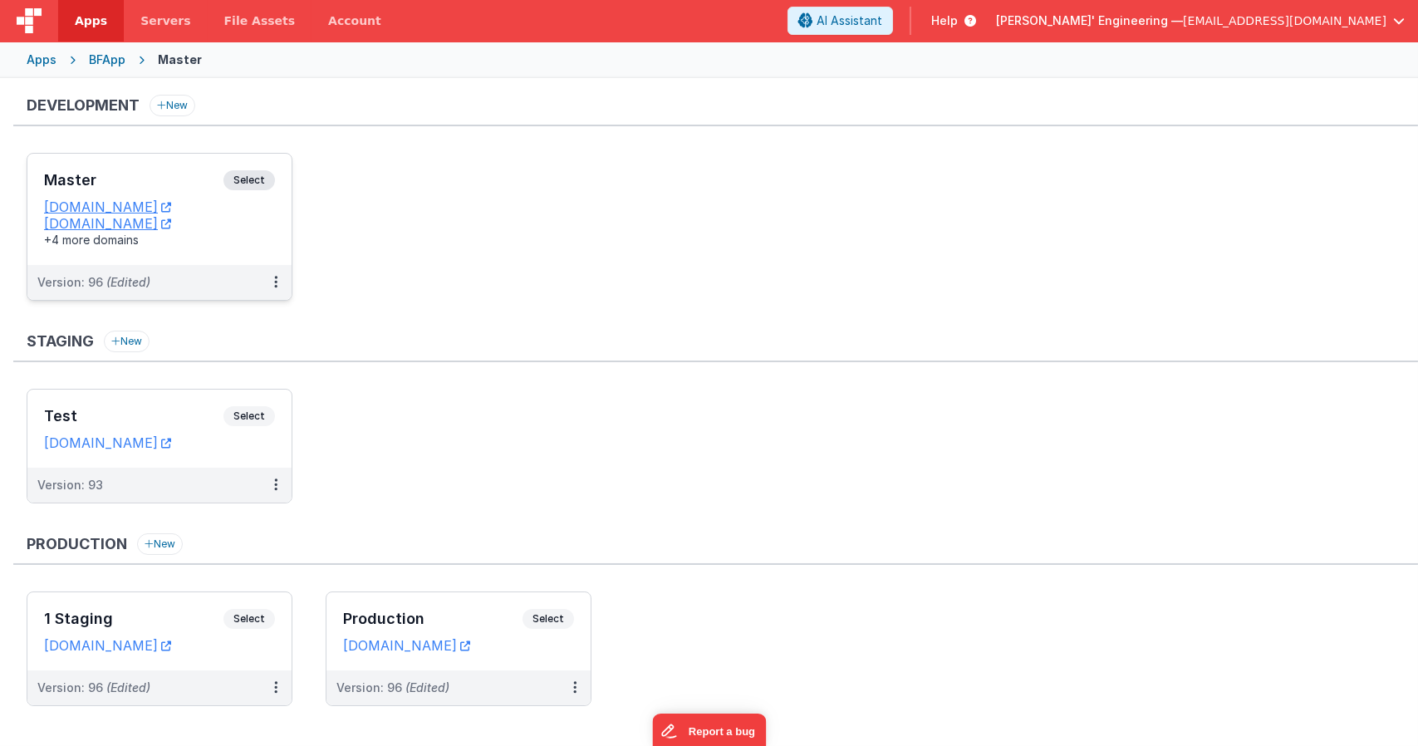
click at [260, 184] on span "Select" at bounding box center [249, 180] width 52 height 20
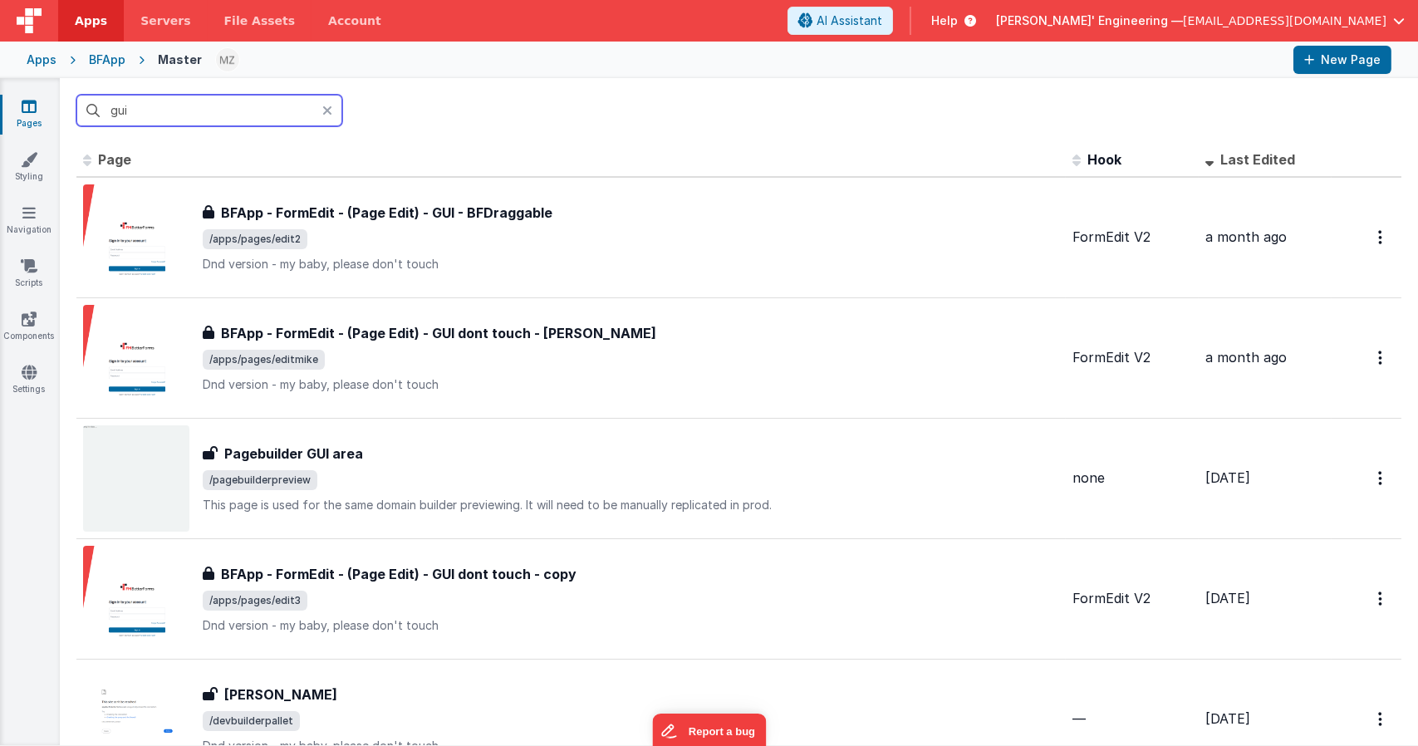
click at [254, 112] on input "gui" at bounding box center [209, 111] width 266 height 32
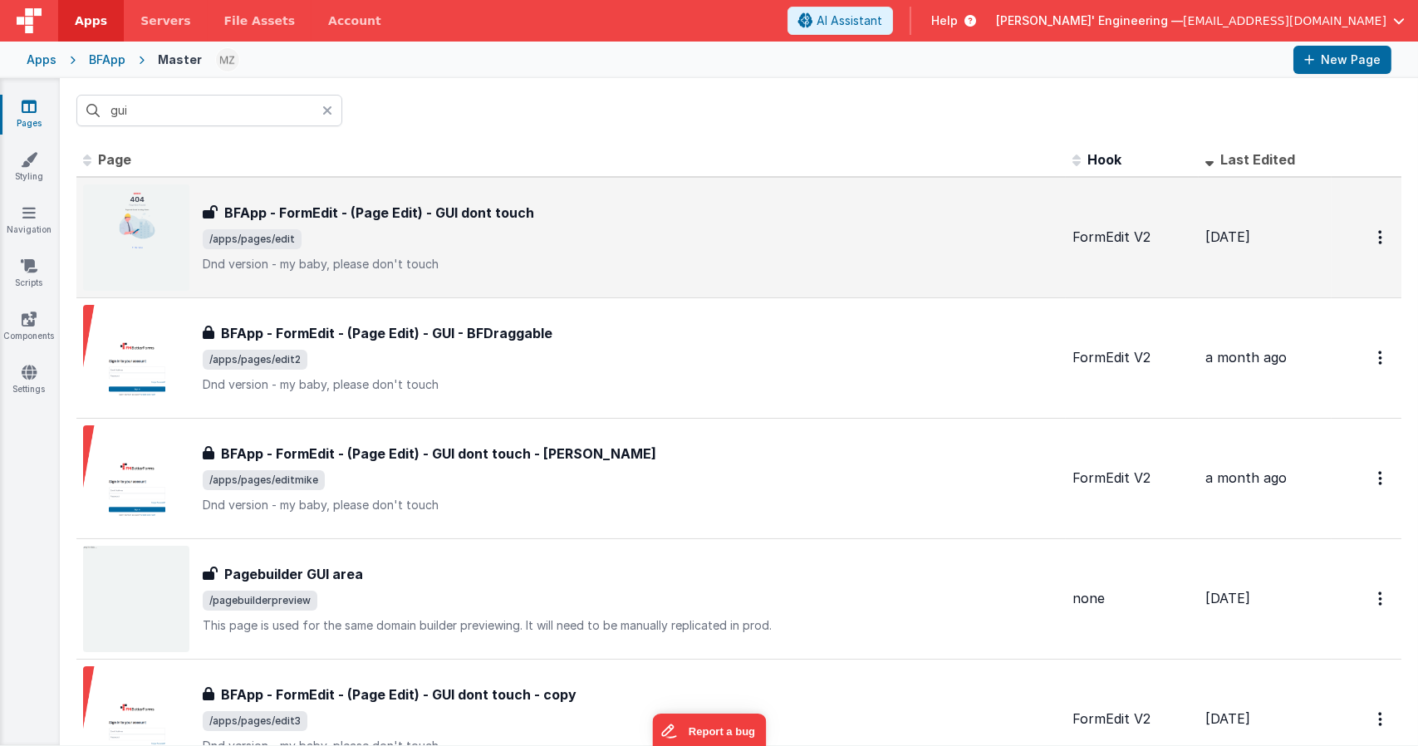
click at [459, 253] on div "BFApp - FormEdit - (Page Edit) - GUI dont touch BFApp - FormEdit - (Page Edit) …" at bounding box center [631, 238] width 857 height 70
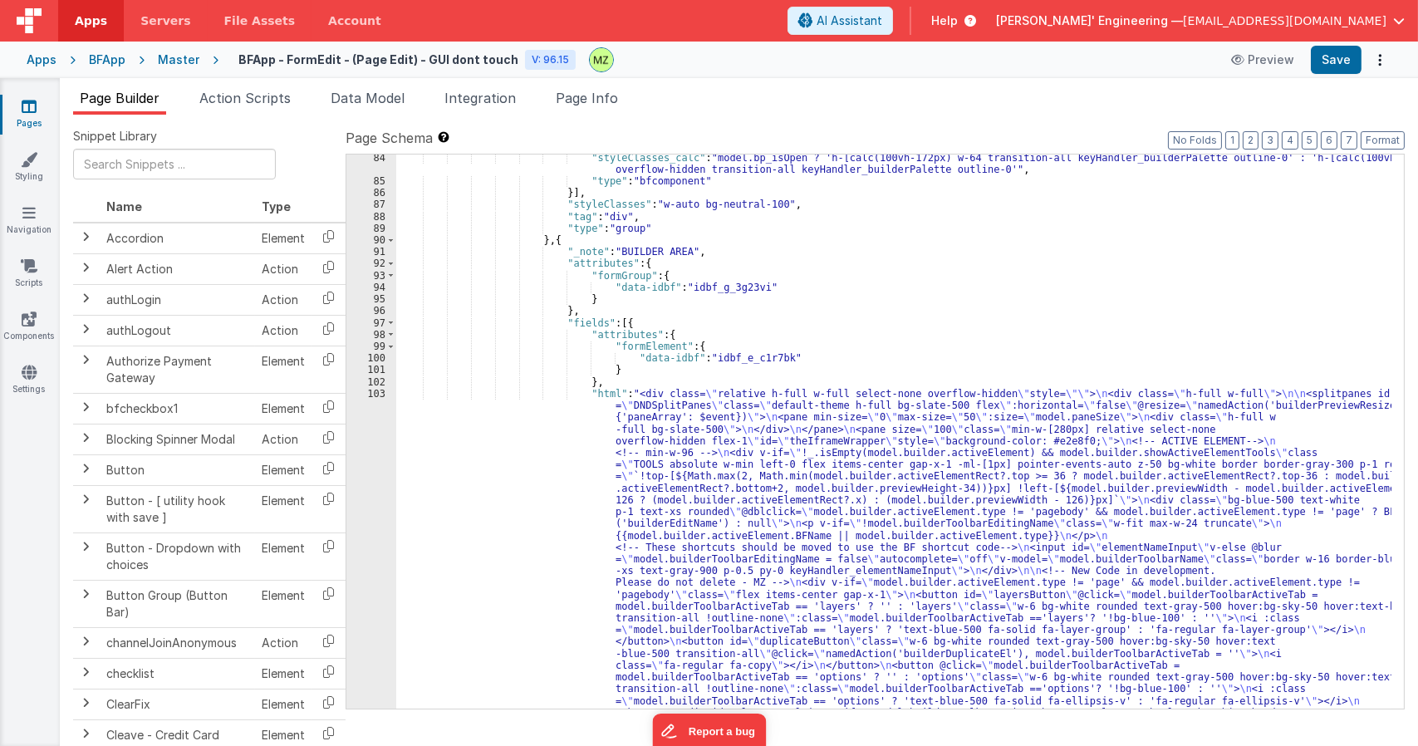
scroll to position [1813, 0]
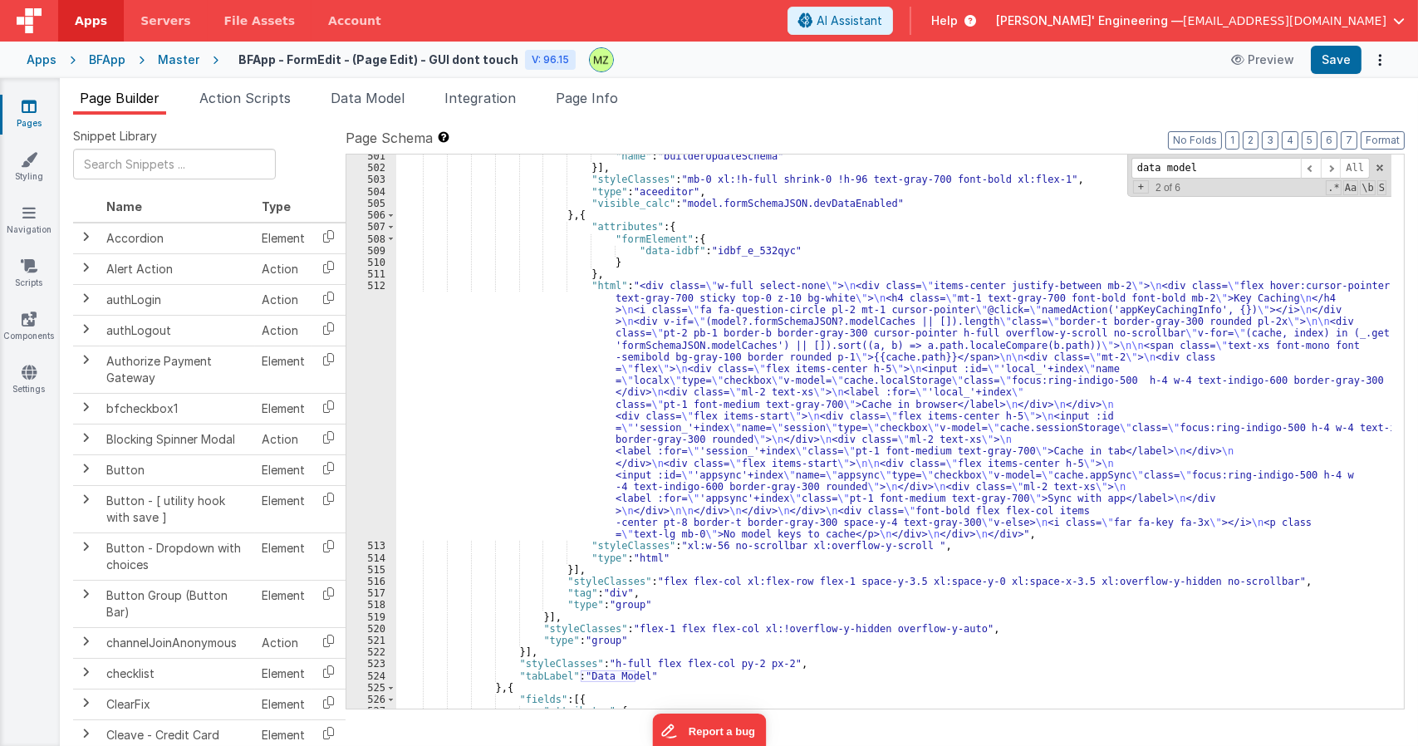
scroll to position [10020, 0]
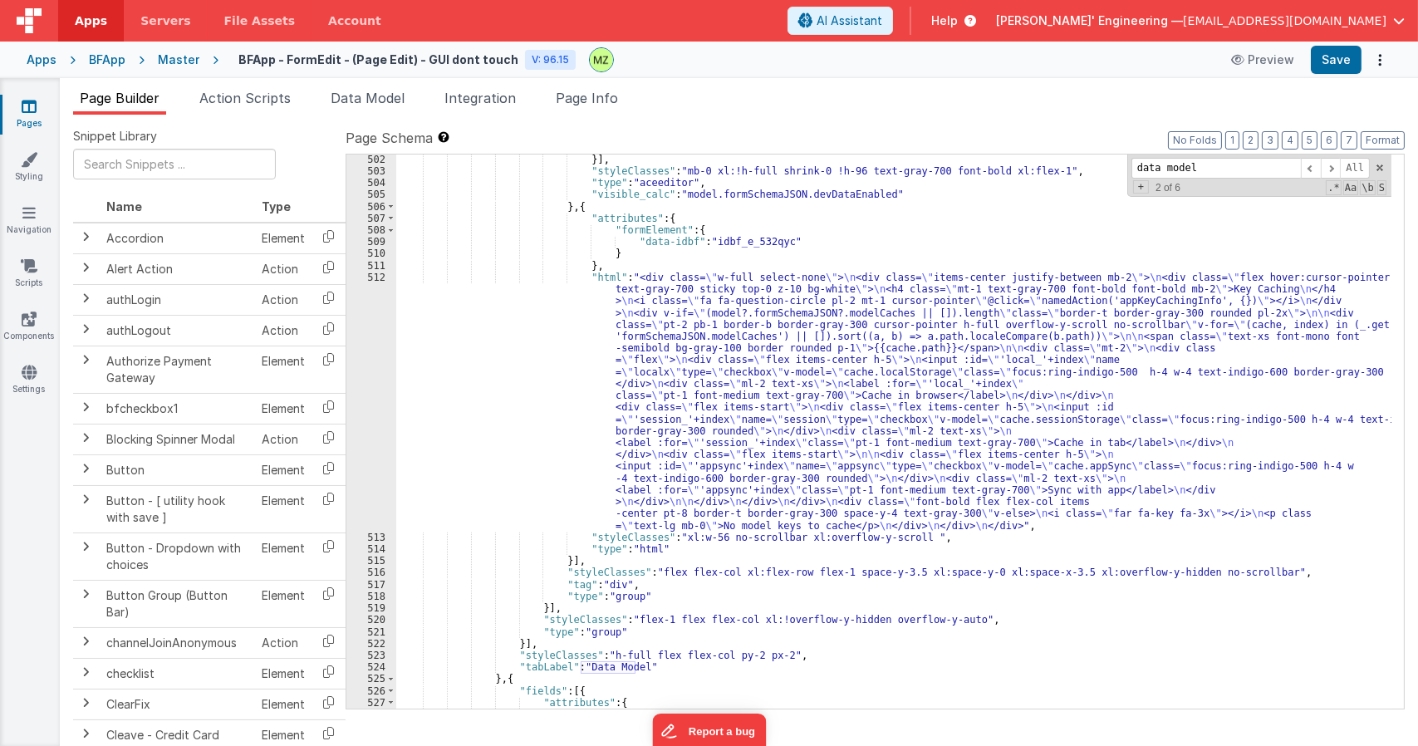
type input "data model"
click at [713, 371] on div "}] , "styleClasses" : "mb-0 xl:!h-full shrink-0 !h-96 text-gray-700 font-bold x…" at bounding box center [893, 442] width 995 height 577
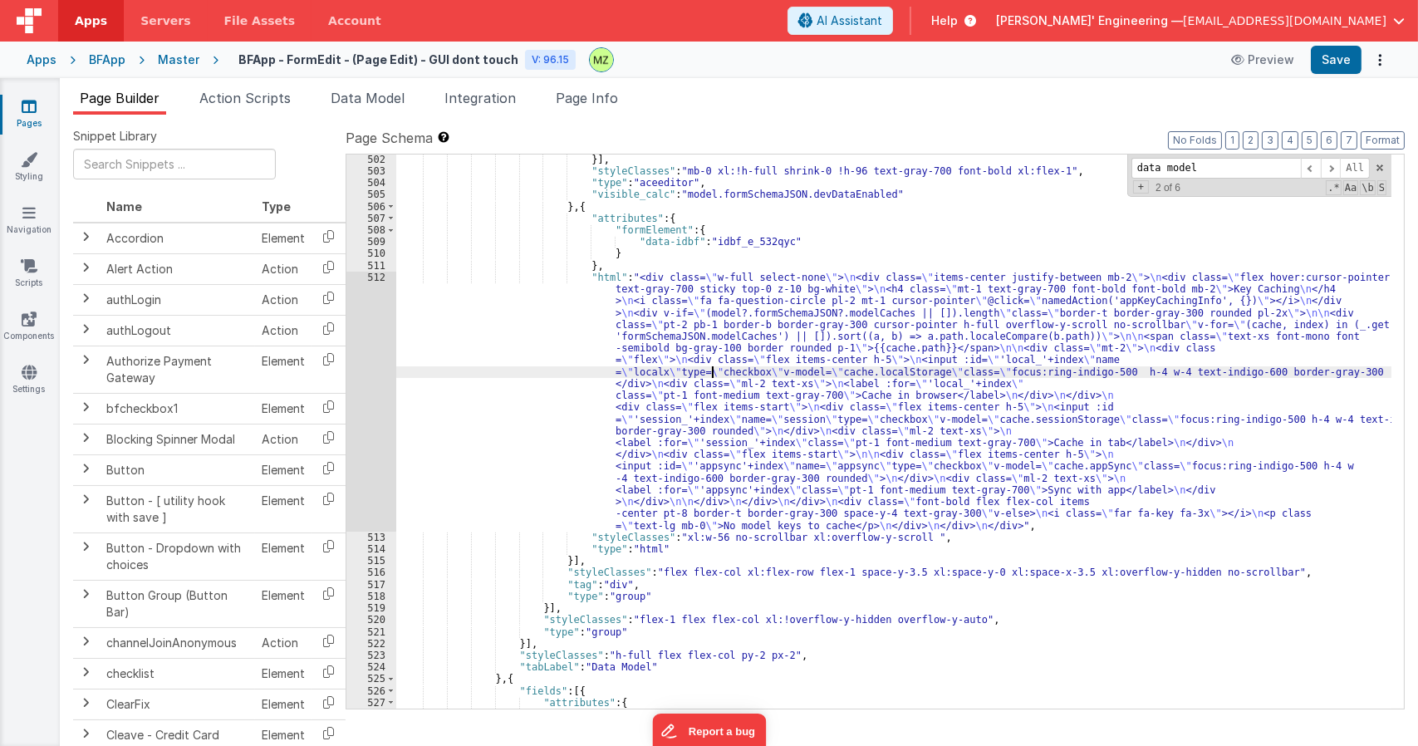
click at [388, 282] on div "512" at bounding box center [371, 402] width 50 height 260
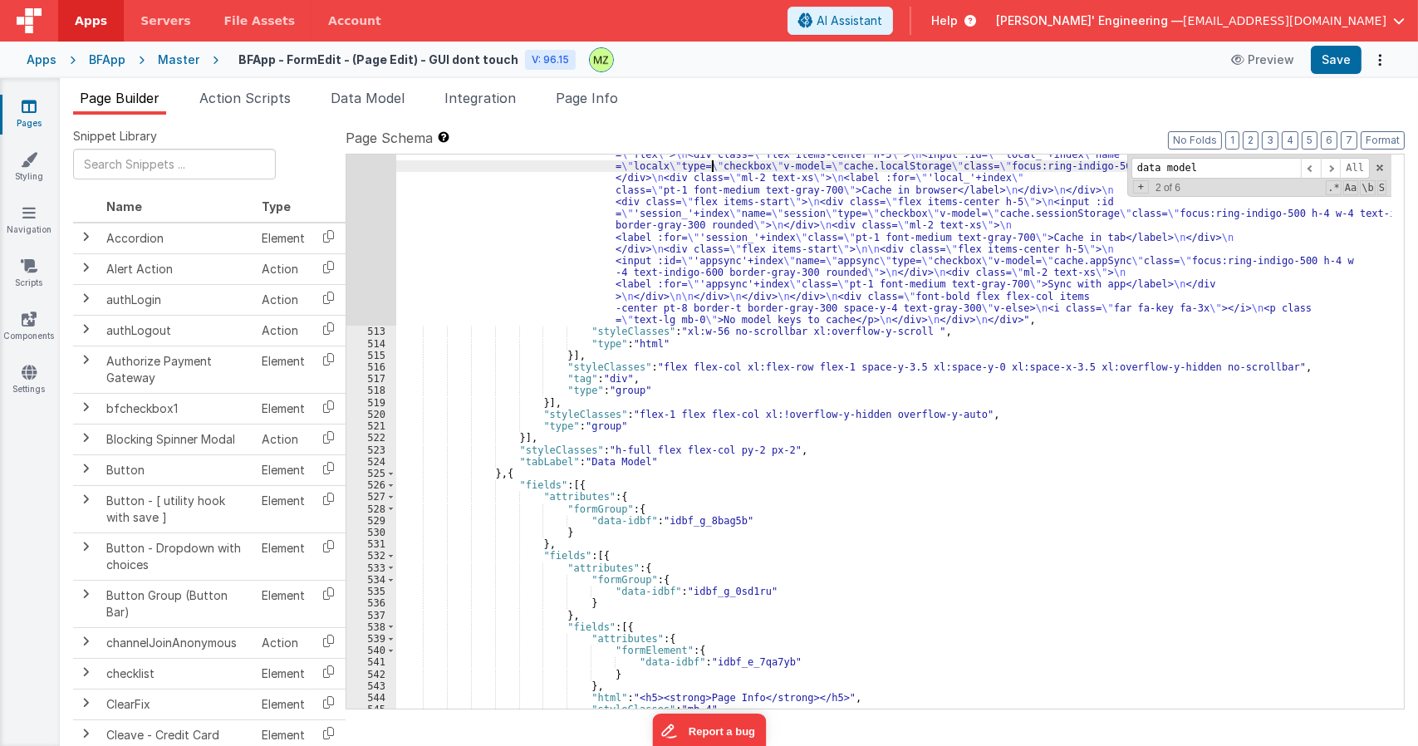
scroll to position [10225, 0]
click at [375, 195] on div "512" at bounding box center [371, 196] width 50 height 260
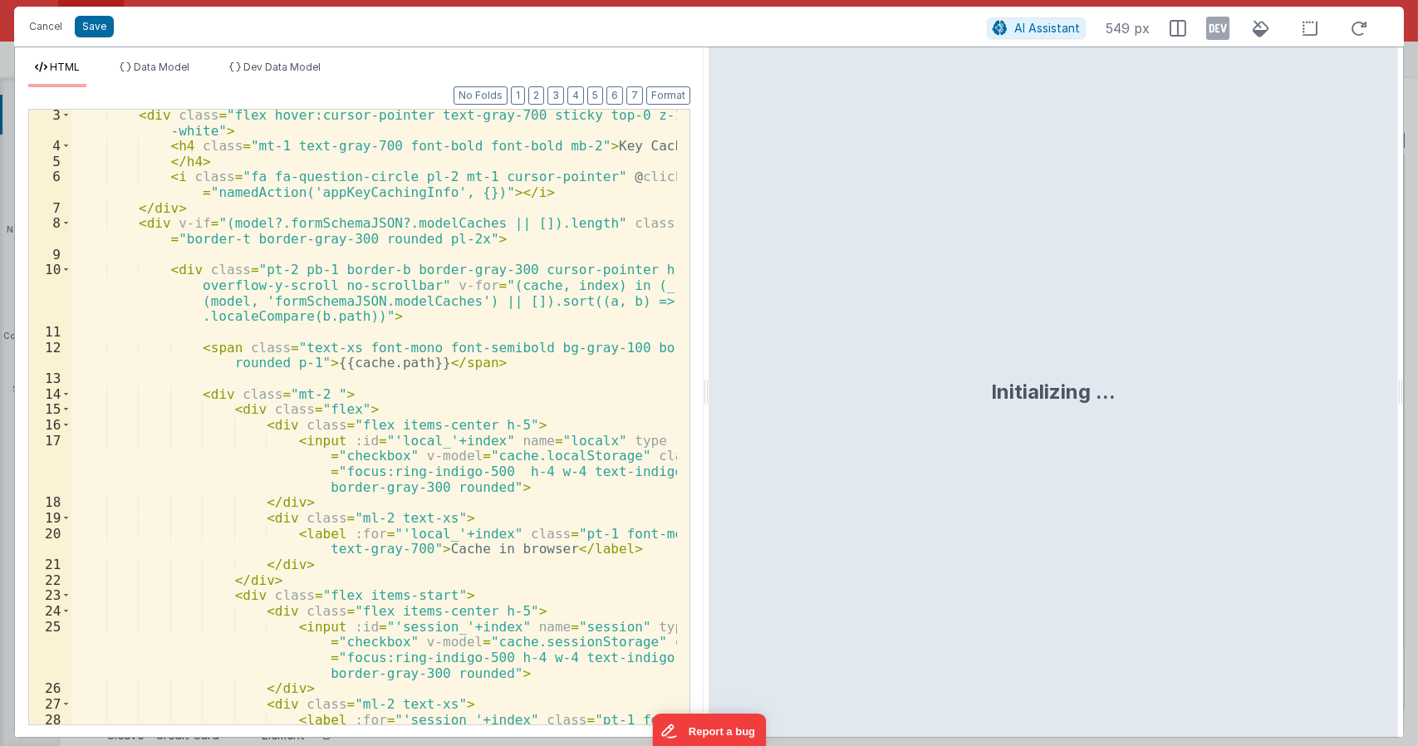
scroll to position [0, 0]
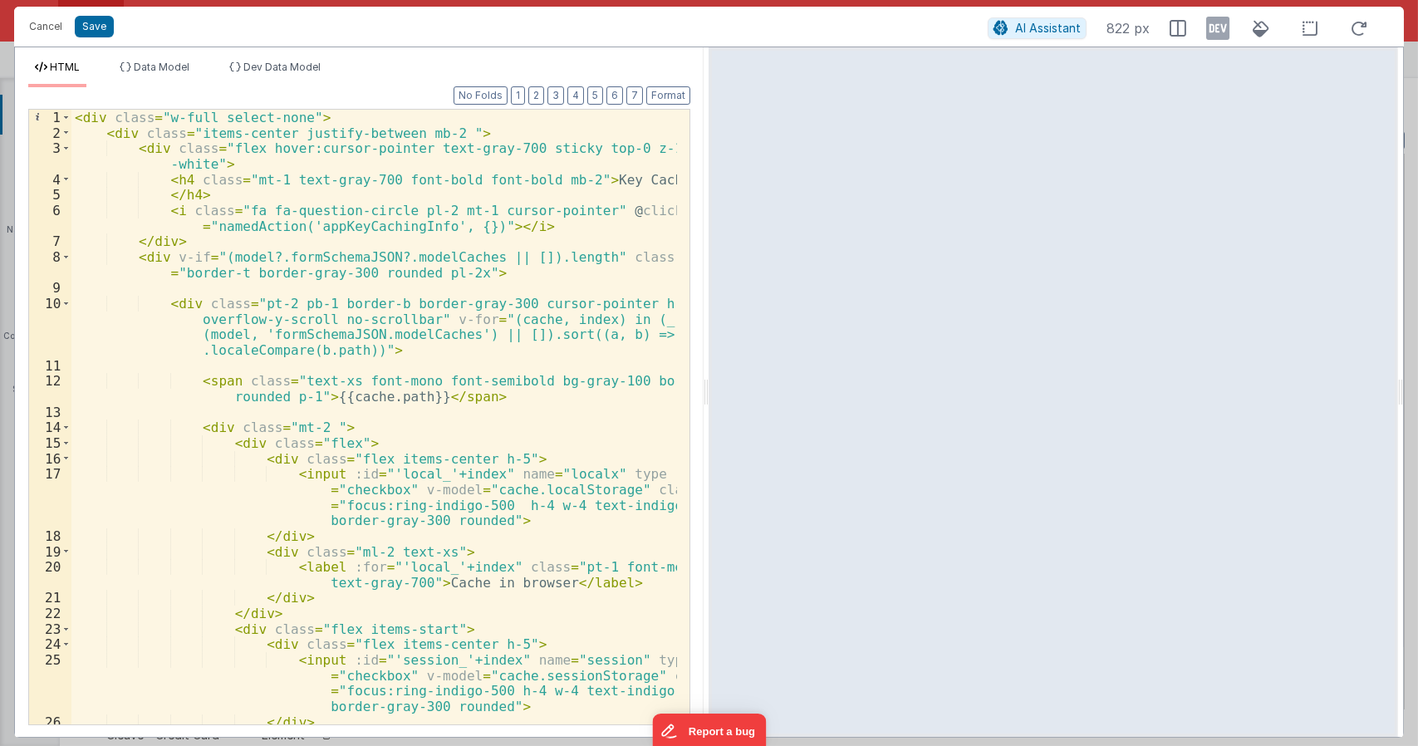
click at [616, 322] on div "< div class = "w-full select-none" > < div class = "items-center justify-betwee…" at bounding box center [374, 433] width 606 height 646
click at [454, 336] on div "< div class = "w-full select-none" > < div class = "items-center justify-betwee…" at bounding box center [374, 433] width 606 height 646
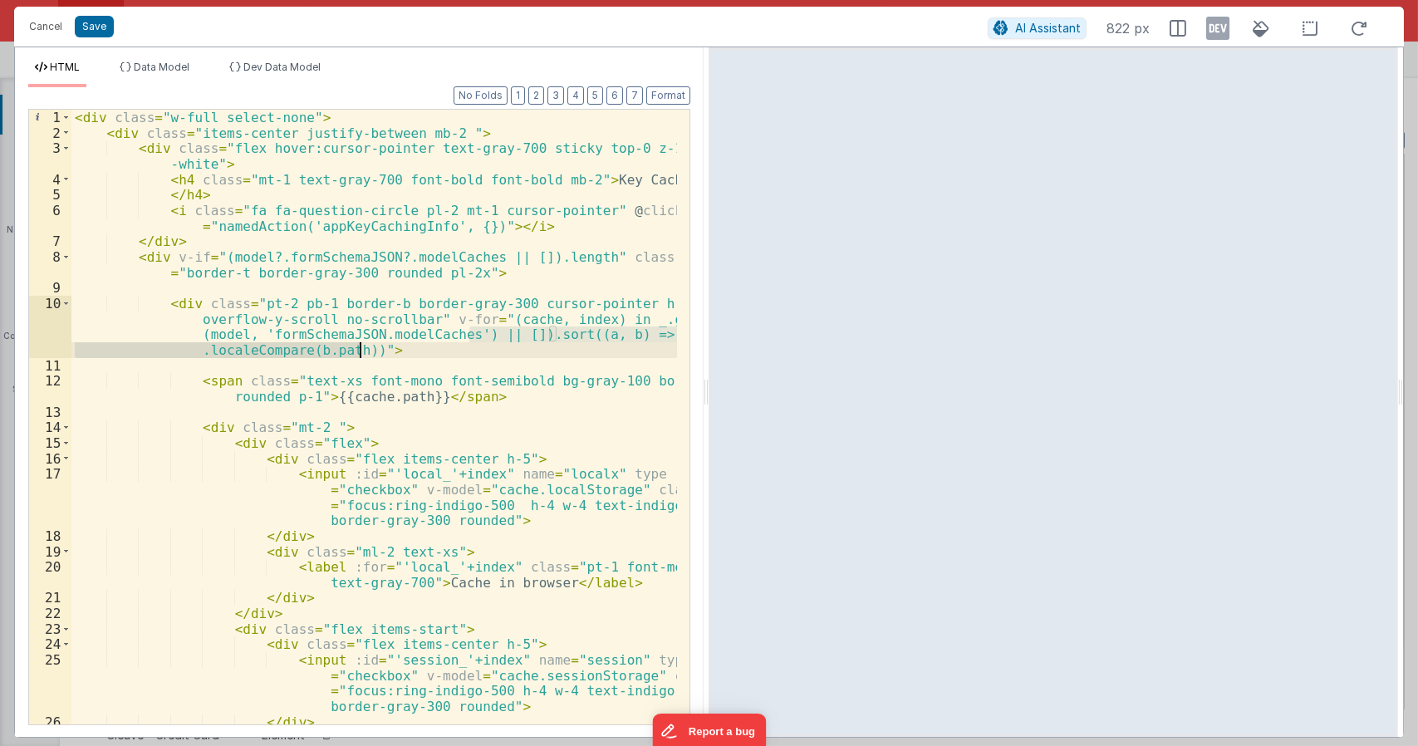
drag, startPoint x: 469, startPoint y: 333, endPoint x: 361, endPoint y: 350, distance: 109.3
click at [361, 350] on div "< div class = "w-full select-none" > < div class = "items-center justify-betwee…" at bounding box center [374, 433] width 606 height 646
